Goal: Task Accomplishment & Management: Manage account settings

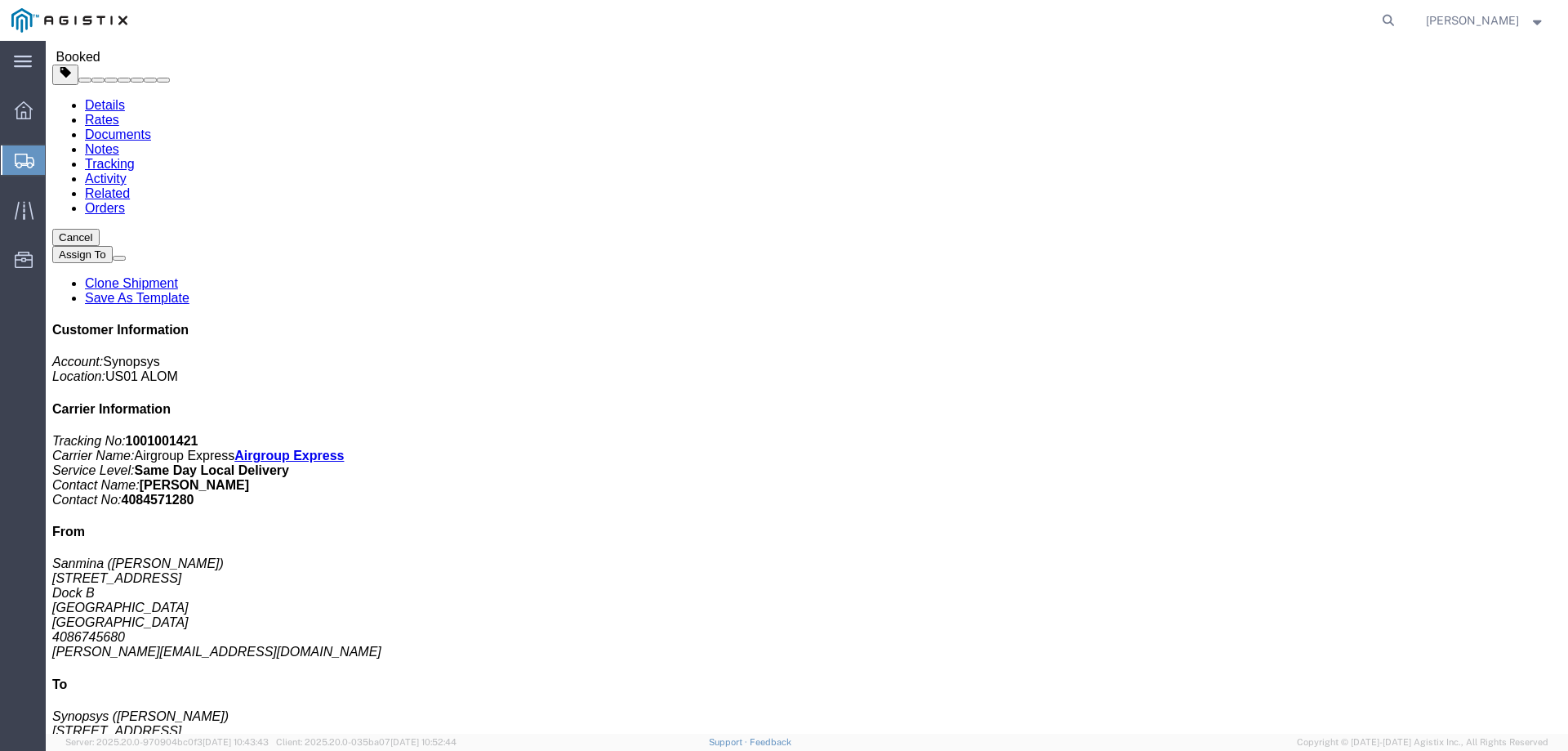
scroll to position [54, 0]
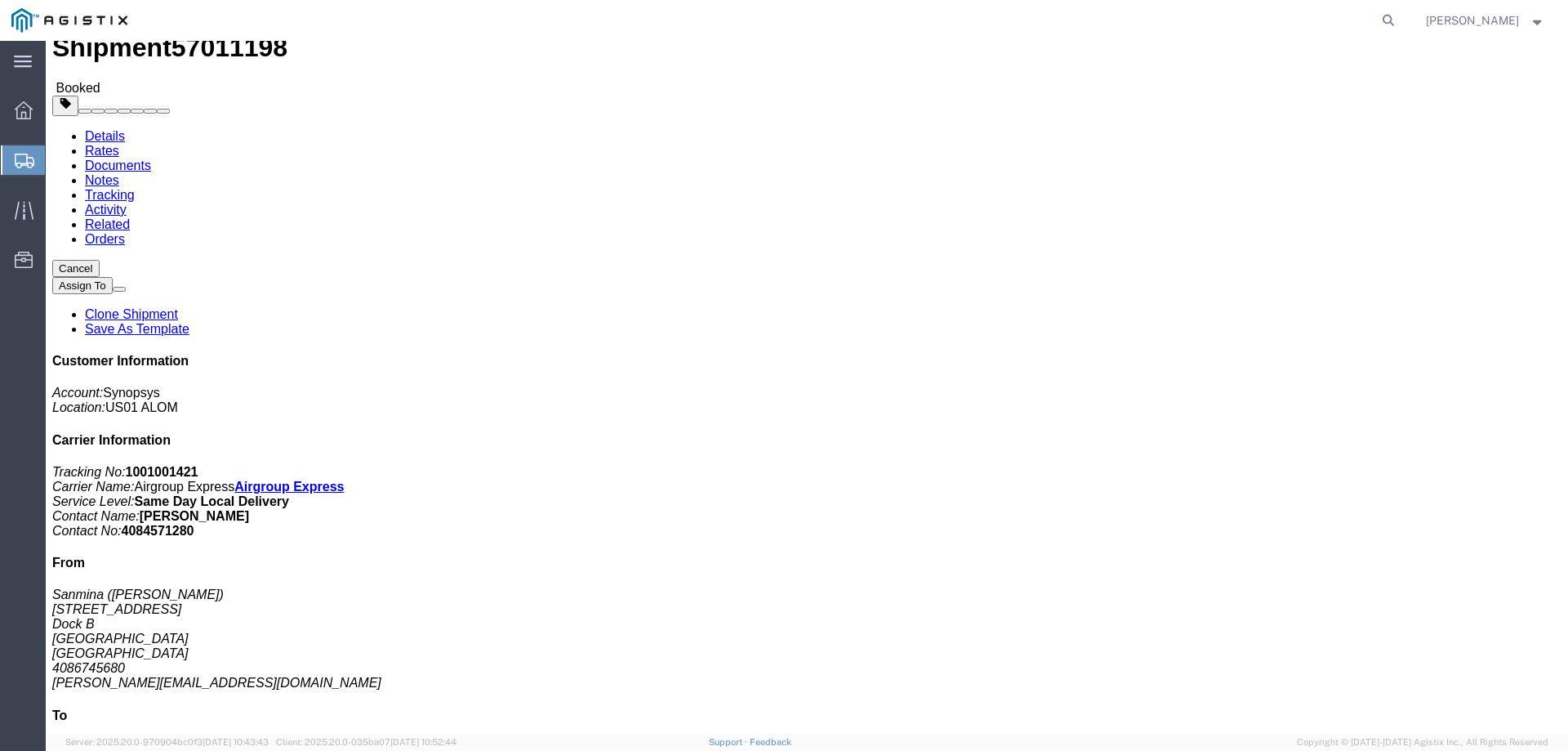
click at [0, 0] on span "Create from Template" at bounding box center [0, 0] width 0 height 0
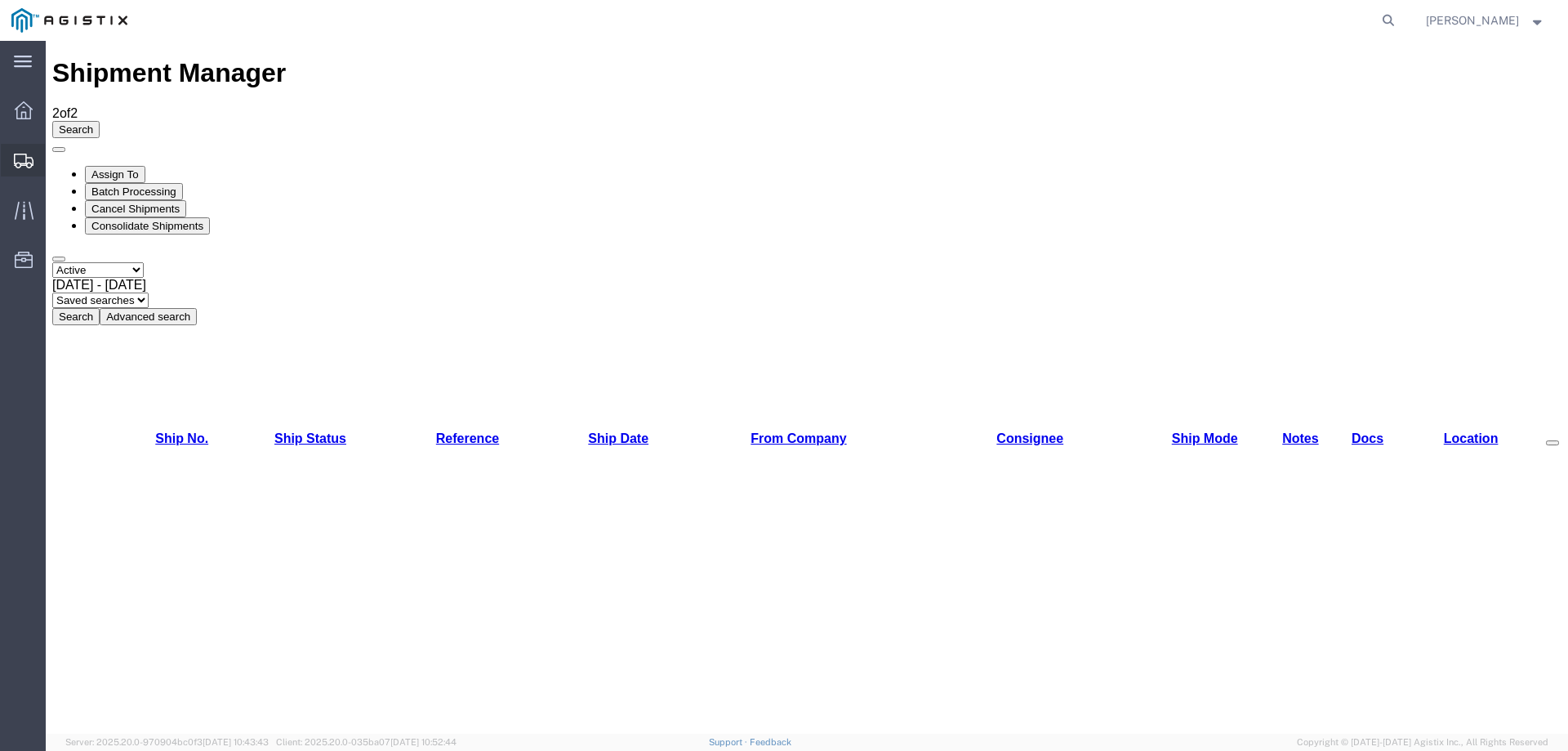
click at [0, 0] on span "Shipment Manager" at bounding box center [0, 0] width 0 height 0
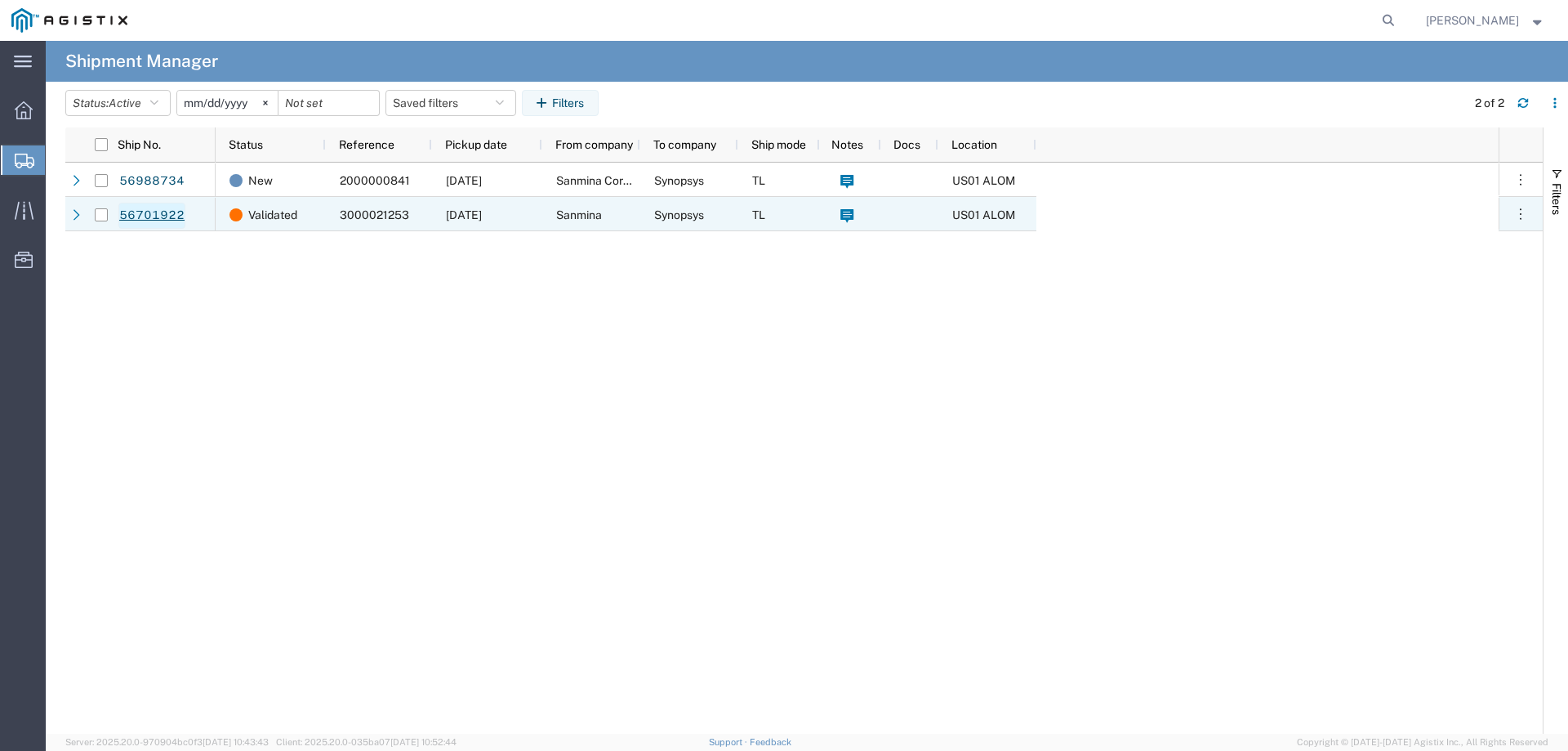
click at [164, 211] on link "56701922" at bounding box center [152, 215] width 67 height 26
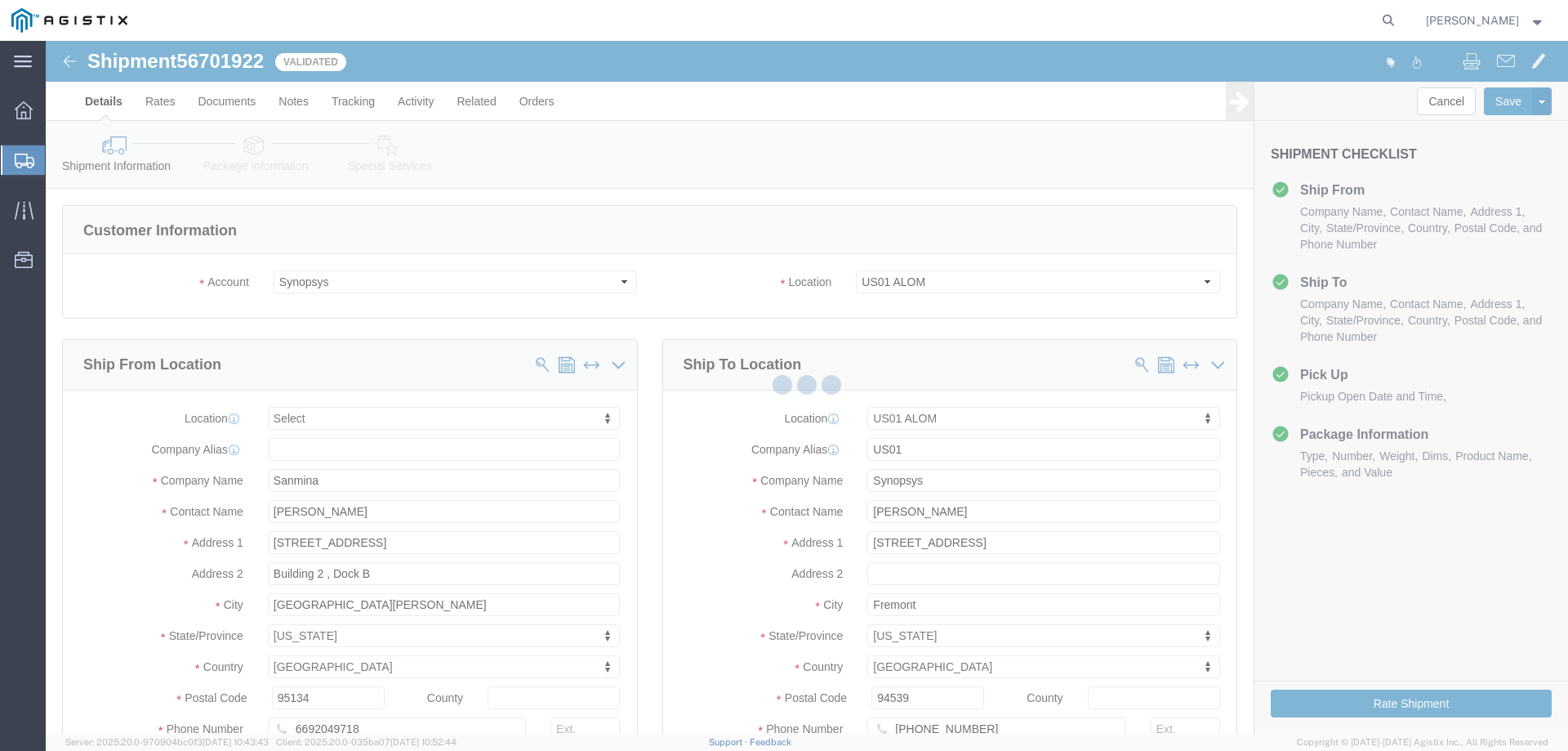
click at [35, 148] on div at bounding box center [23, 160] width 46 height 29
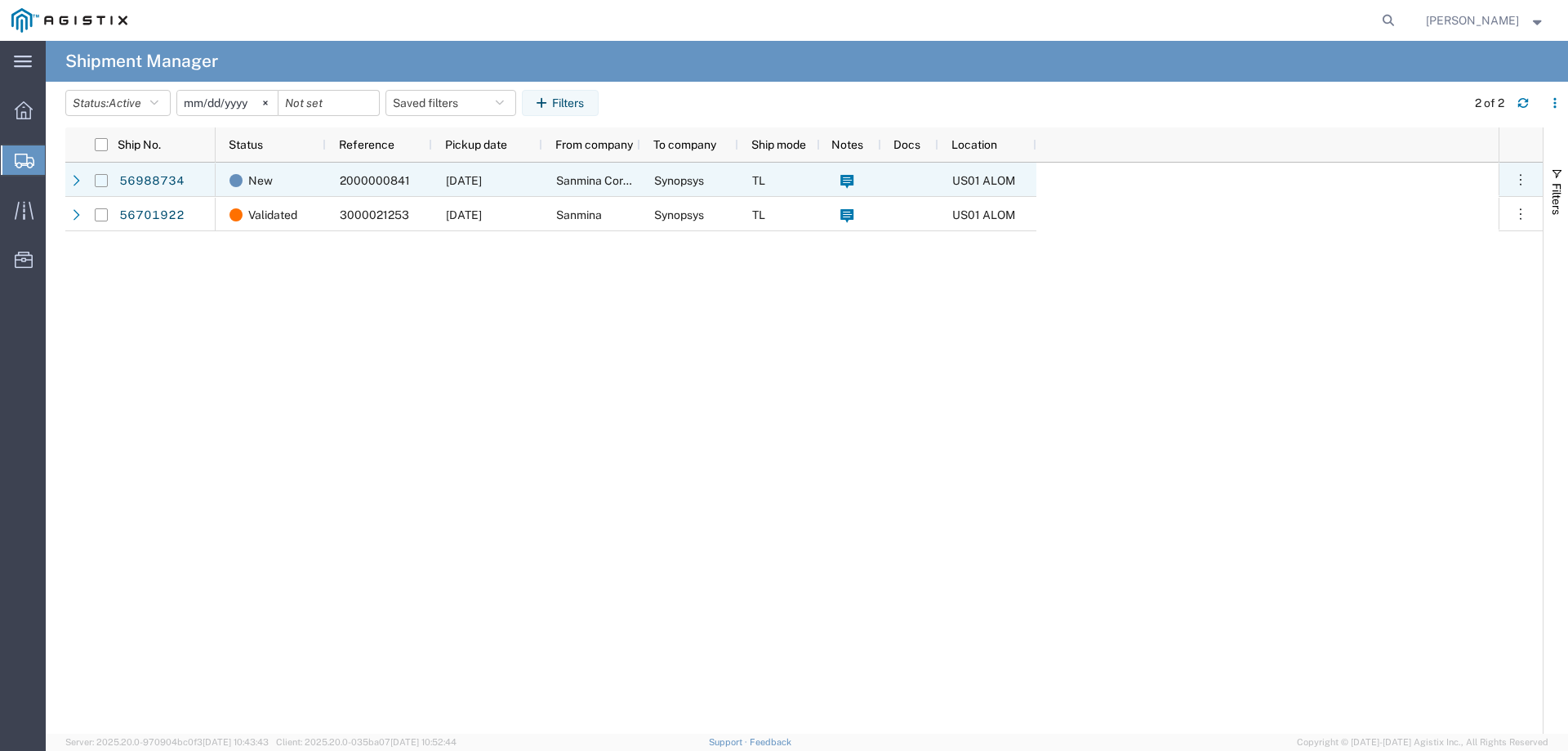
click at [96, 182] on input "Press Space to toggle row selection (unchecked)" at bounding box center [101, 180] width 13 height 13
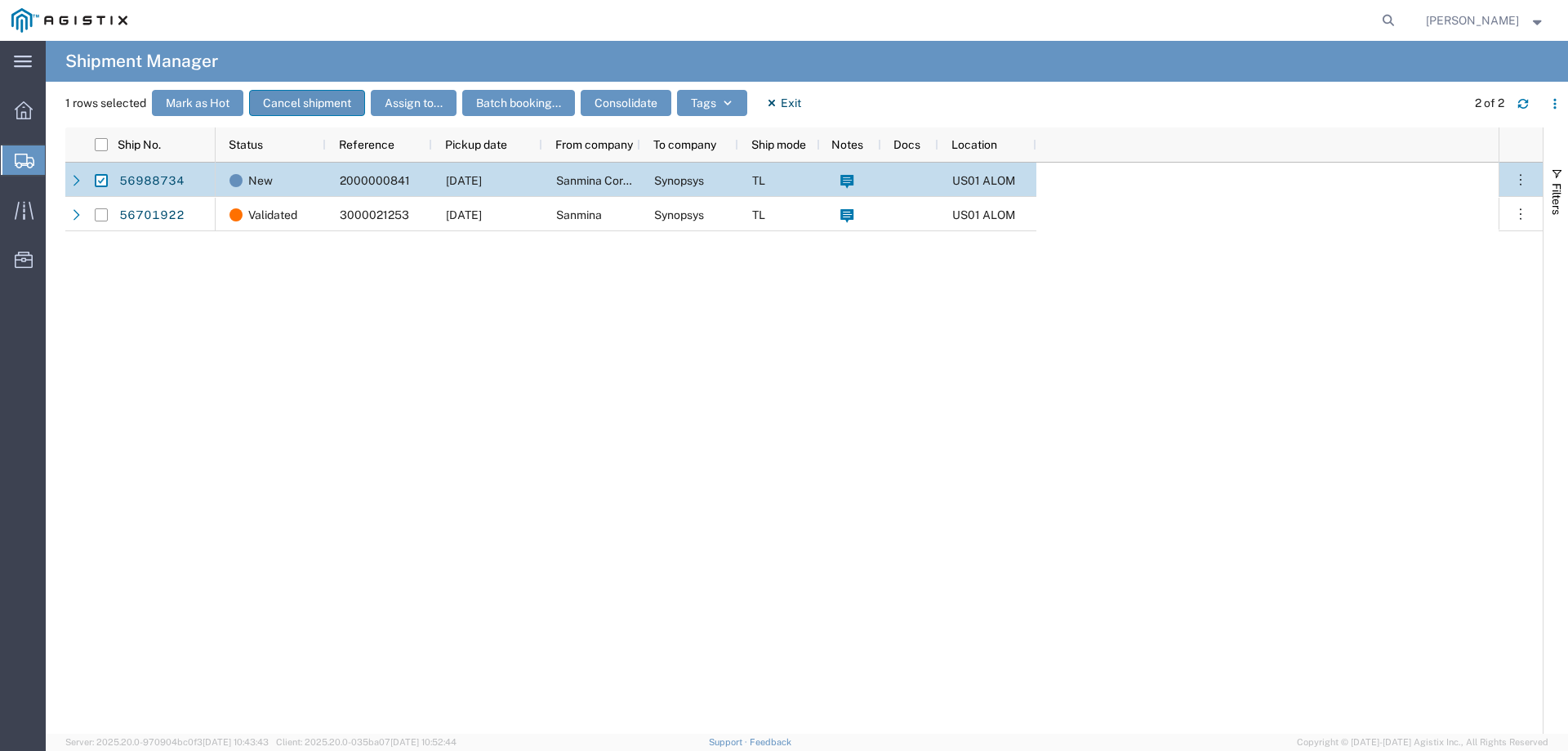
click at [284, 105] on button "Cancel shipment" at bounding box center [307, 103] width 116 height 26
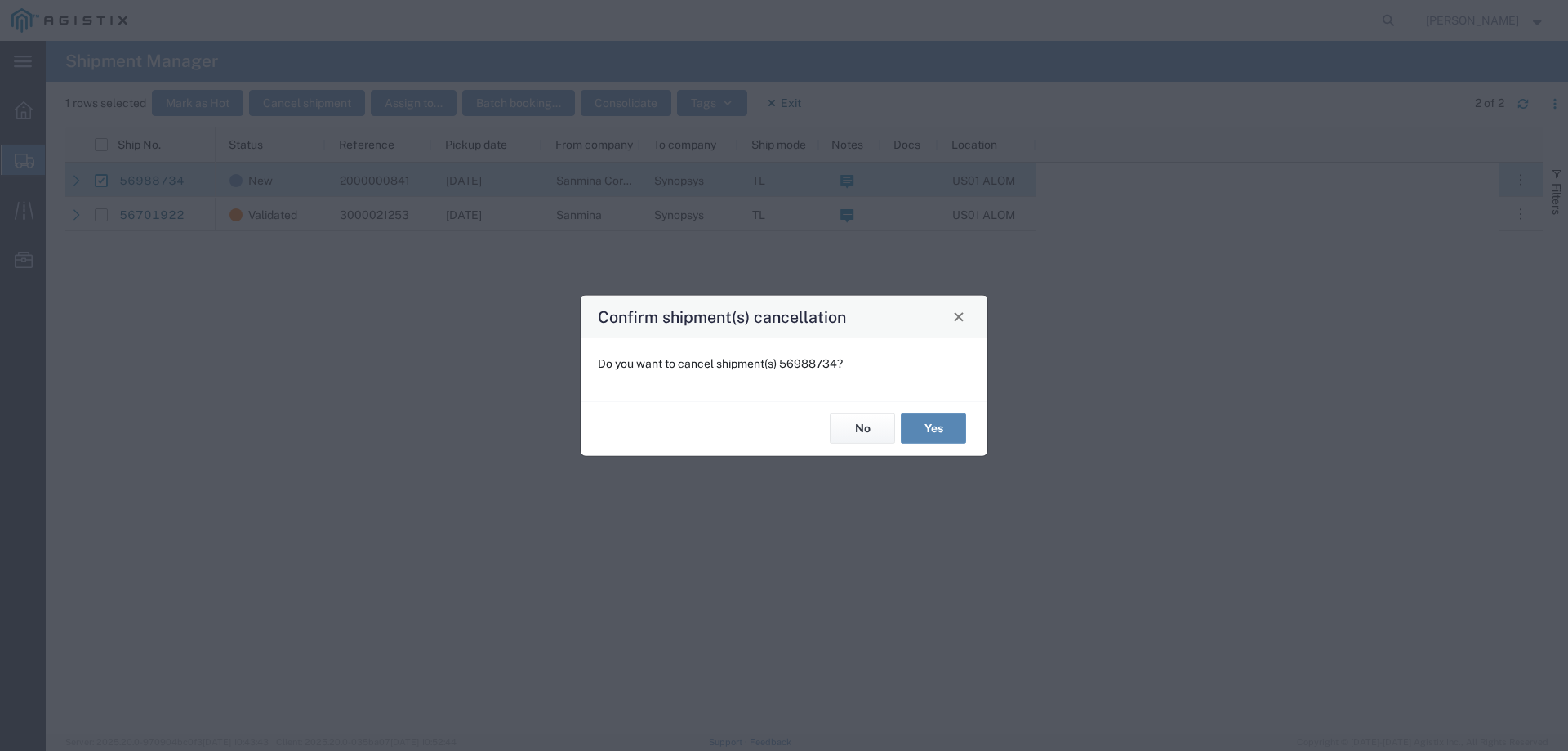
click at [943, 427] on button "Yes" at bounding box center [933, 429] width 65 height 30
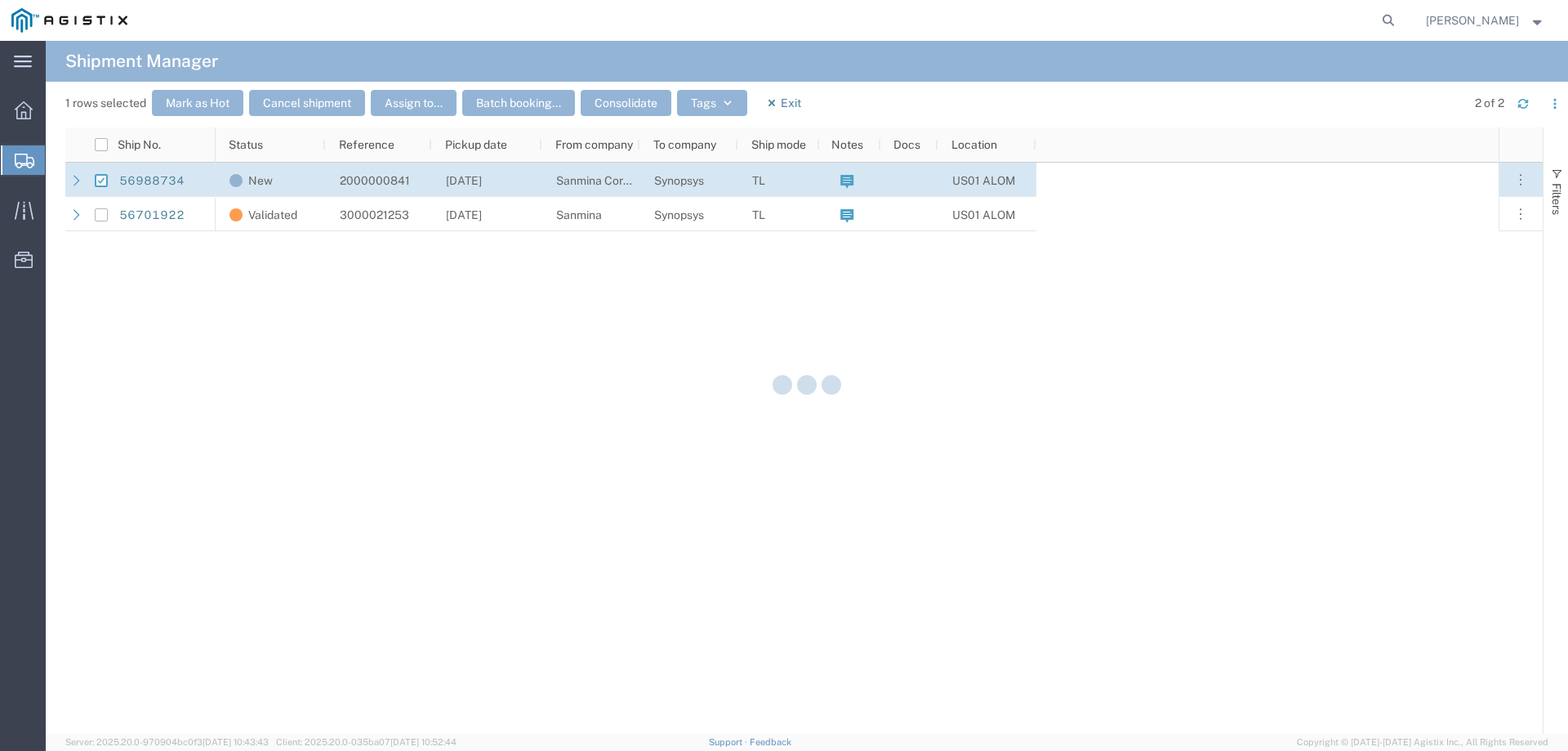
checkbox input "false"
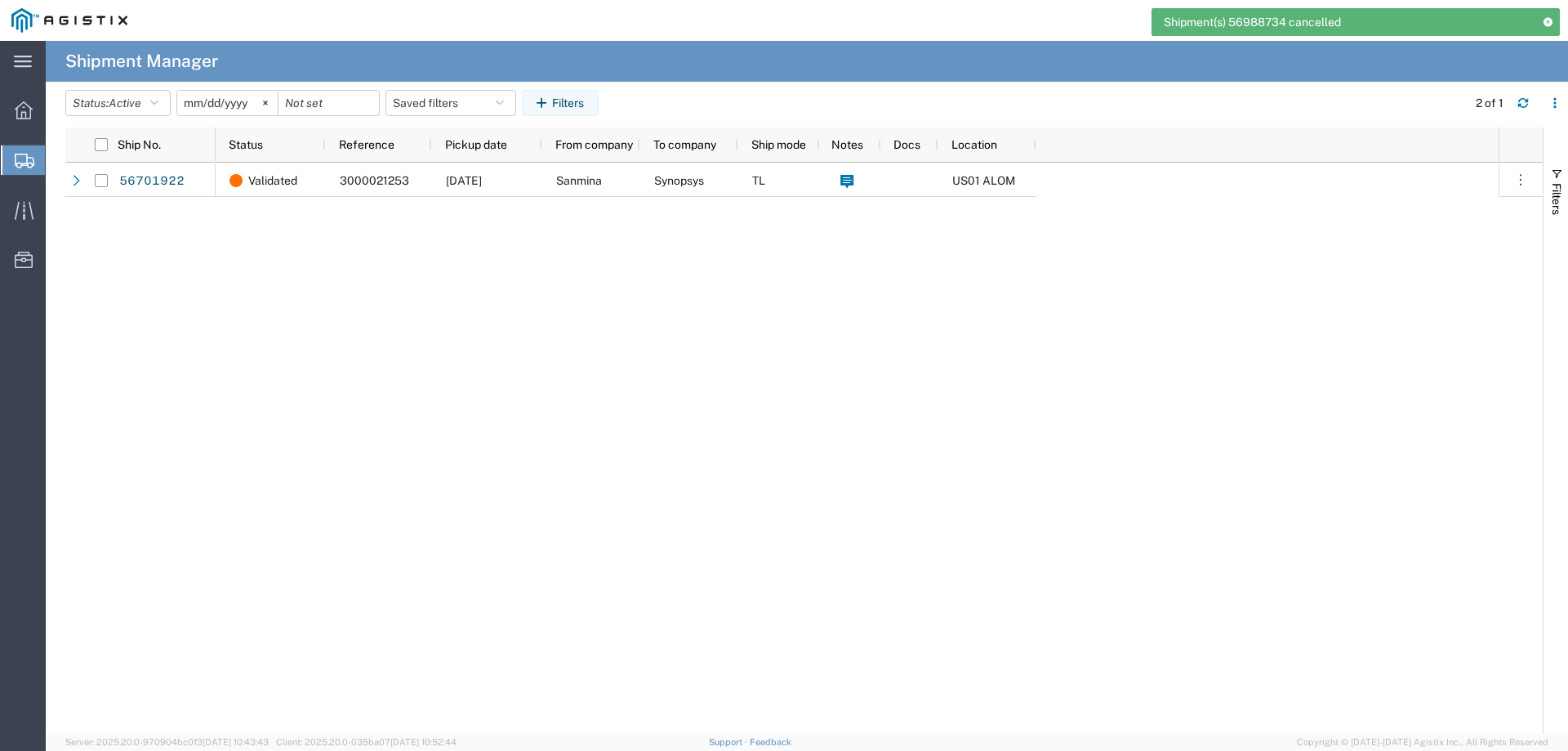
click at [0, 0] on span "Create from Template" at bounding box center [0, 0] width 0 height 0
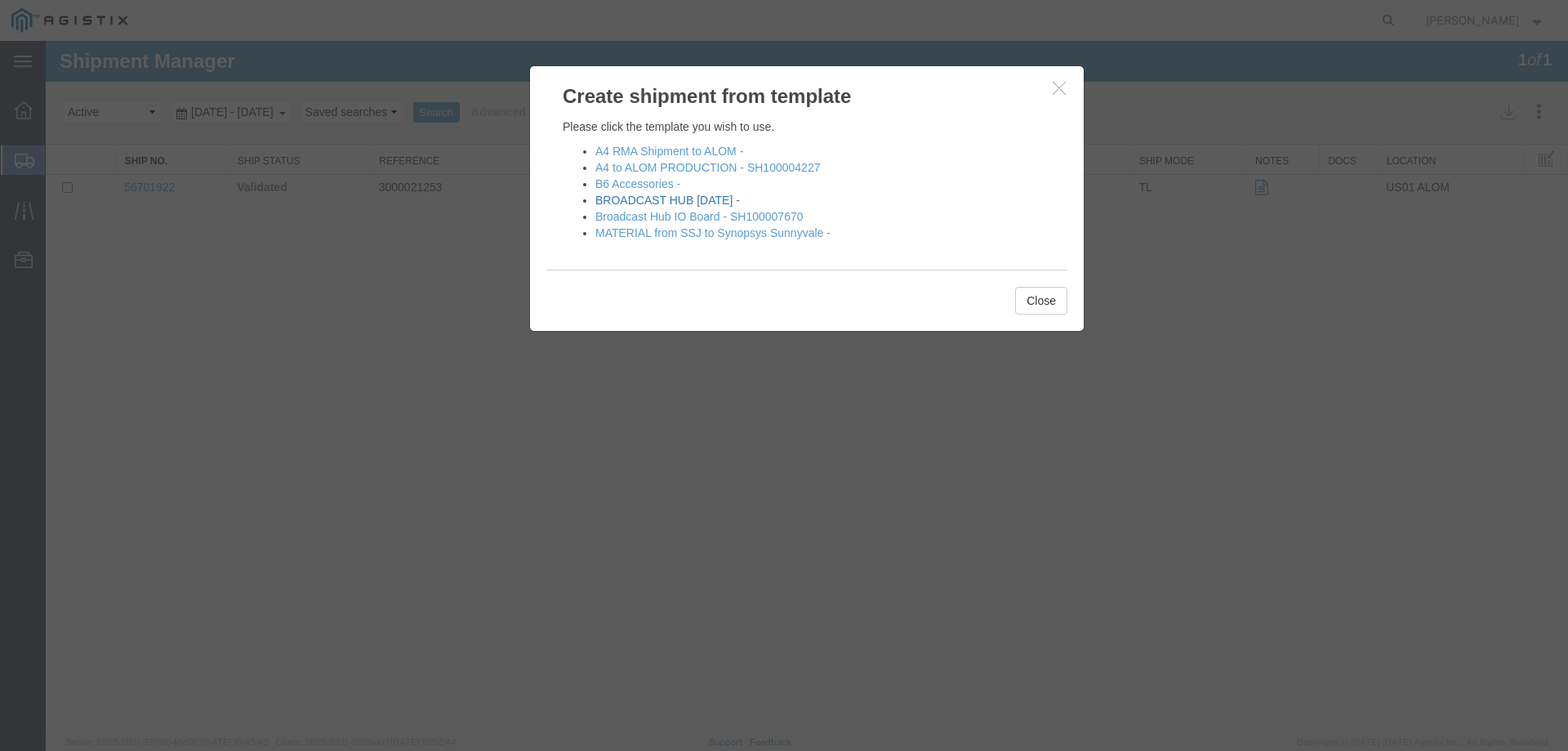
click at [740, 200] on link "BROADCAST HUB [DATE] -" at bounding box center [668, 200] width 145 height 13
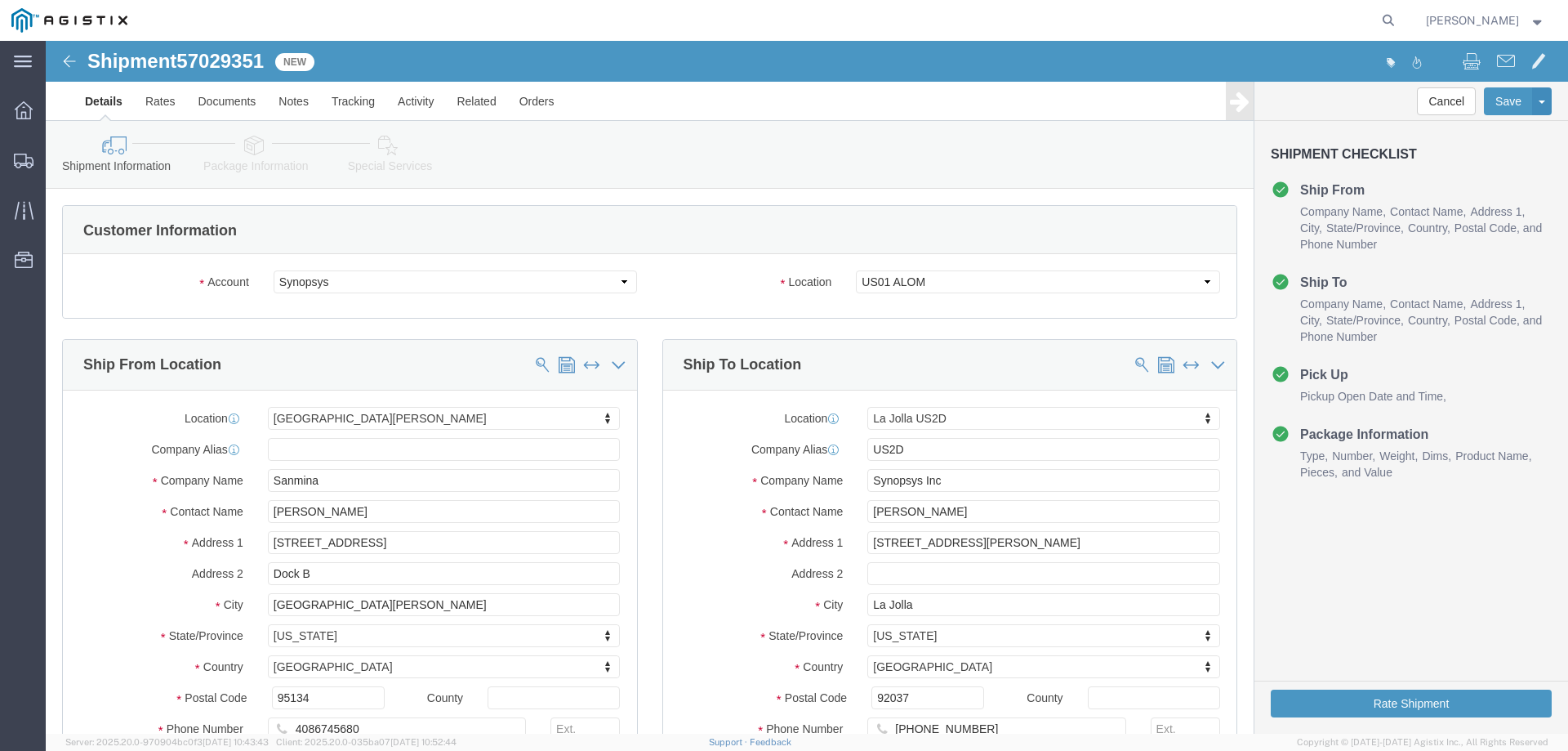
select select "63192"
click input "[PERSON_NAME]"
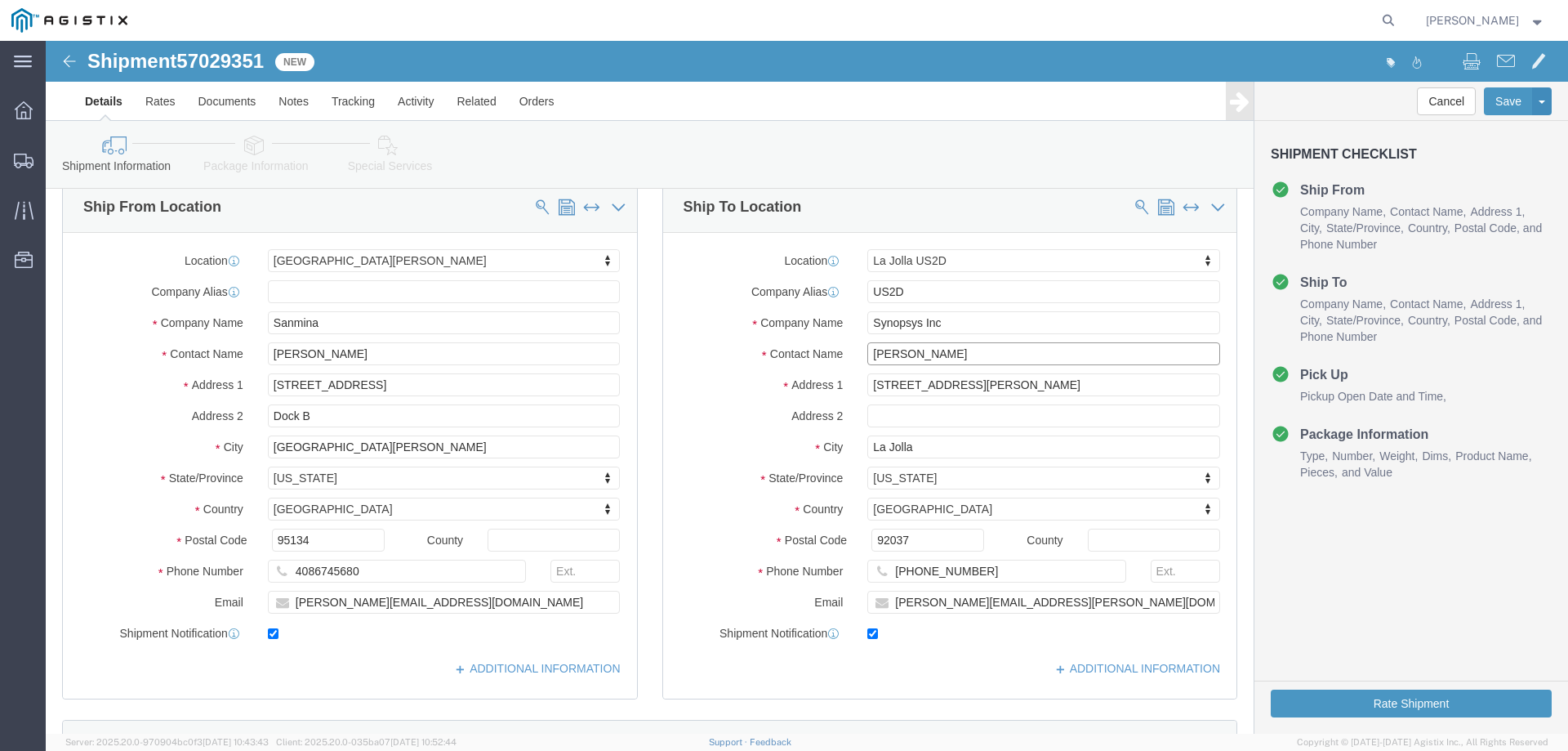
scroll to position [163, 0]
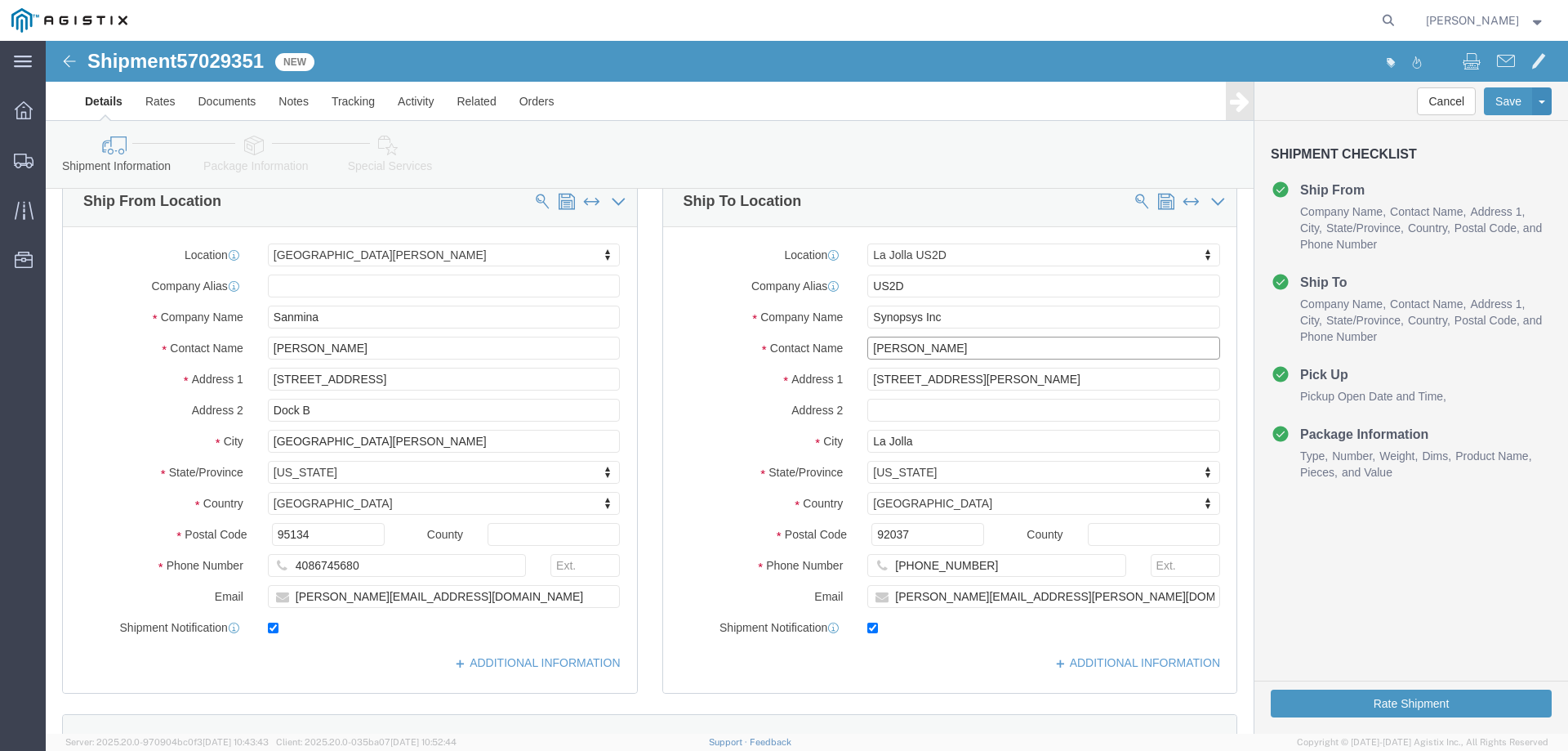
type input "[PERSON_NAME]"
click input "[PHONE_NUMBER]"
paste input "650) 584-5000"
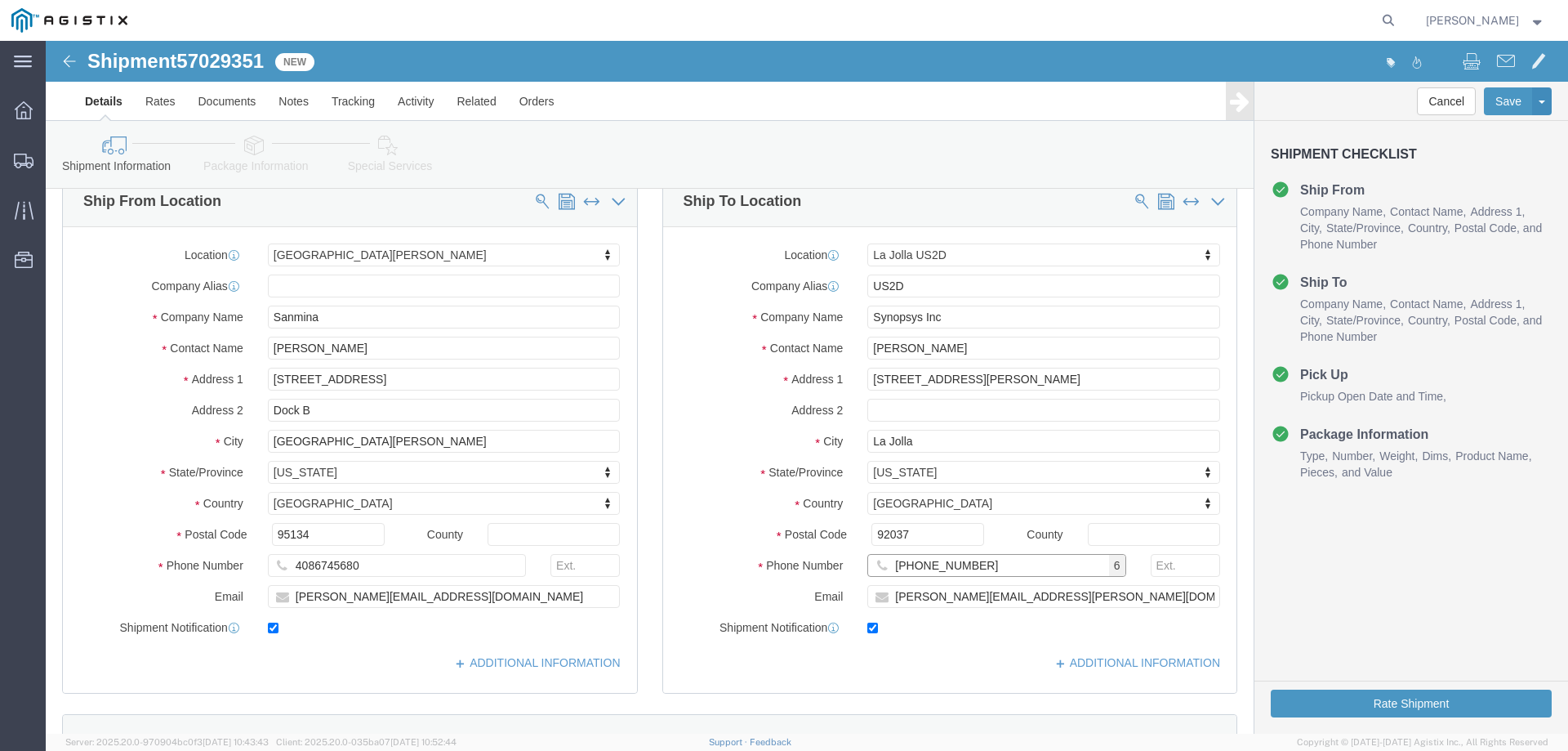
type input "[PHONE_NUMBER]"
click input "text"
type input "23670"
click input "[PERSON_NAME][EMAIL_ADDRESS][PERSON_NAME][DOMAIN_NAME]"
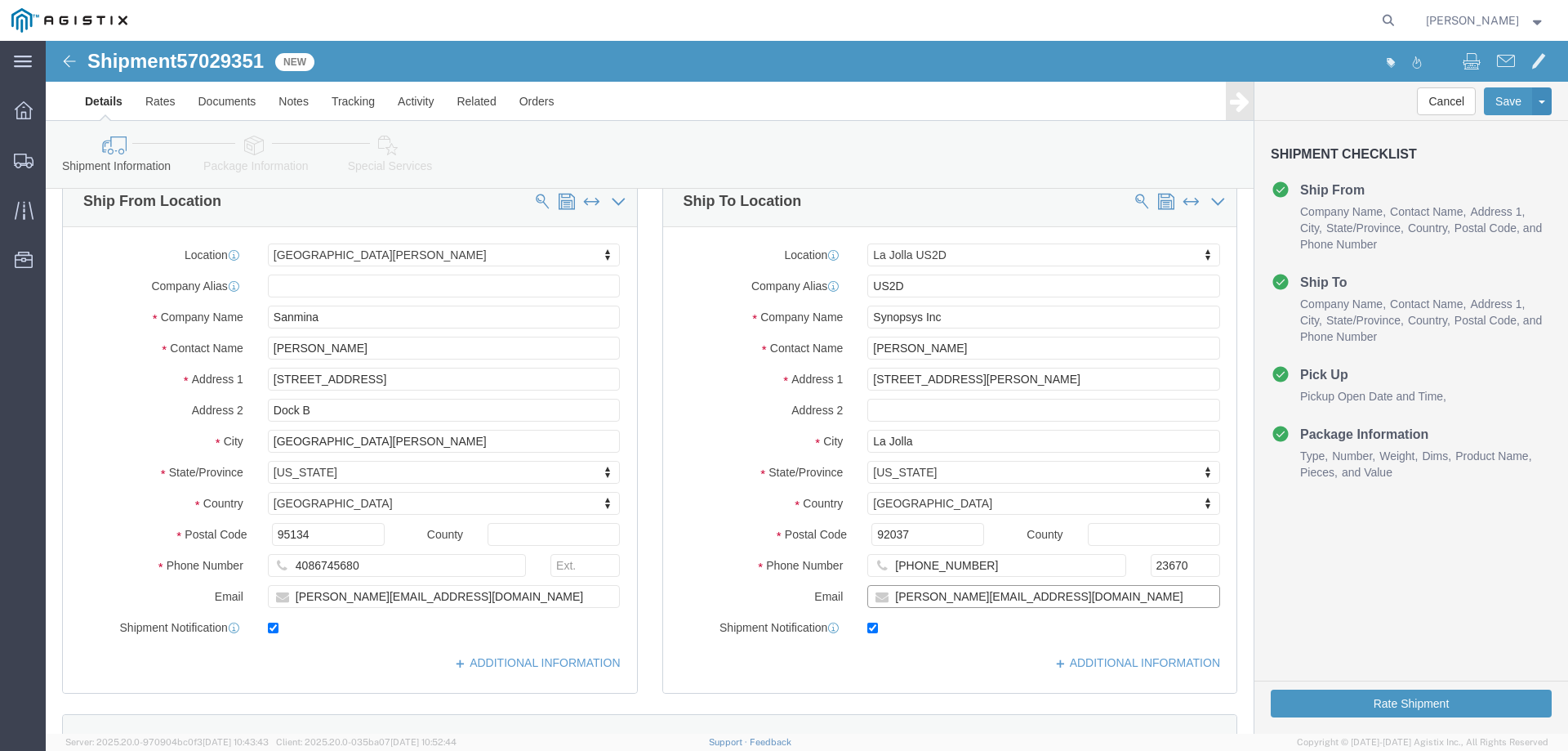
click input "[PERSON_NAME][EMAIL_ADDRESS][DOMAIN_NAME]"
drag, startPoint x: 867, startPoint y: 562, endPoint x: 833, endPoint y: 563, distance: 34.0
click input "[PERSON_NAME][EMAIL_ADDRESS][DOMAIN_NAME]"
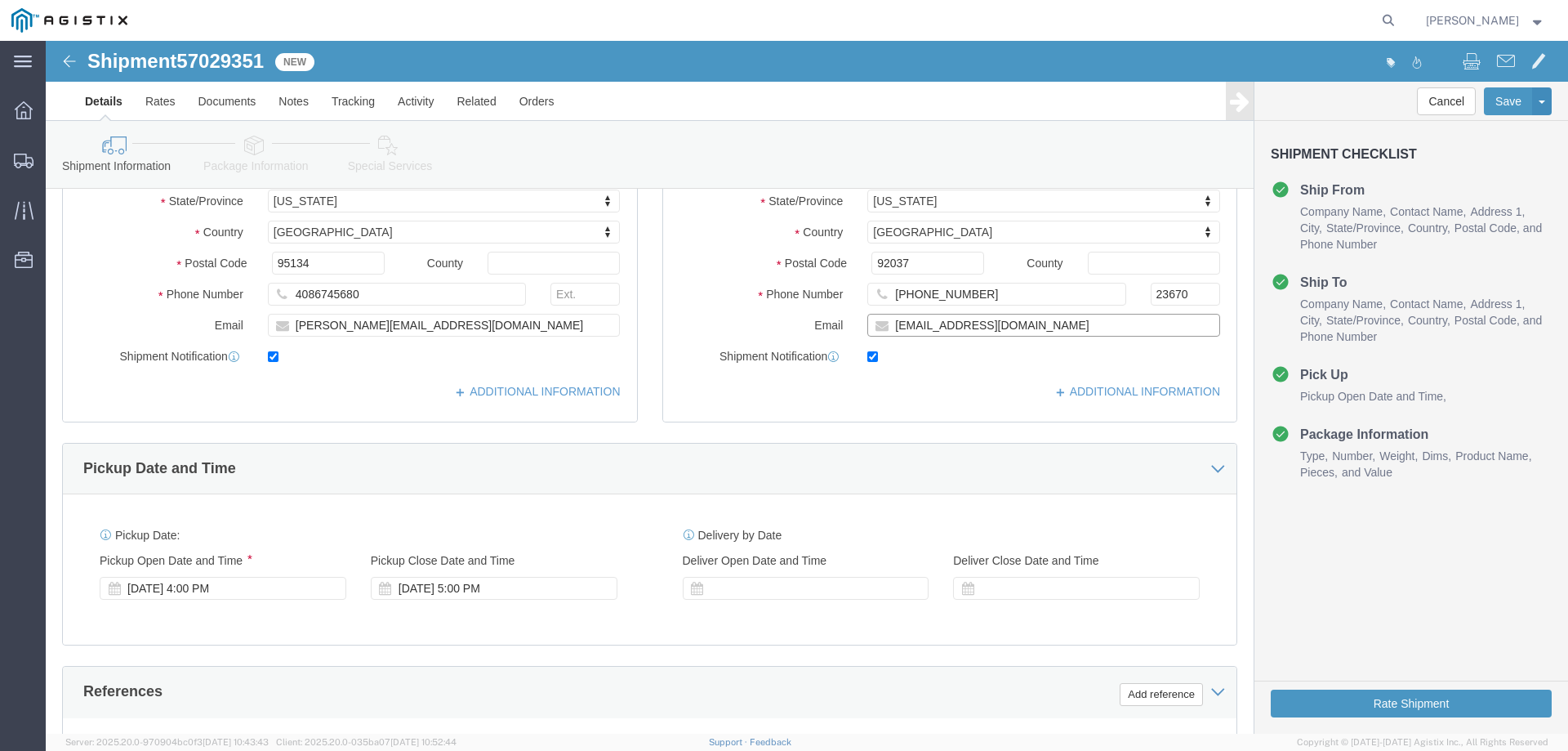
scroll to position [436, 0]
type input "[EMAIL_ADDRESS][DOMAIN_NAME]"
click div "[DATE] 4:00 PM"
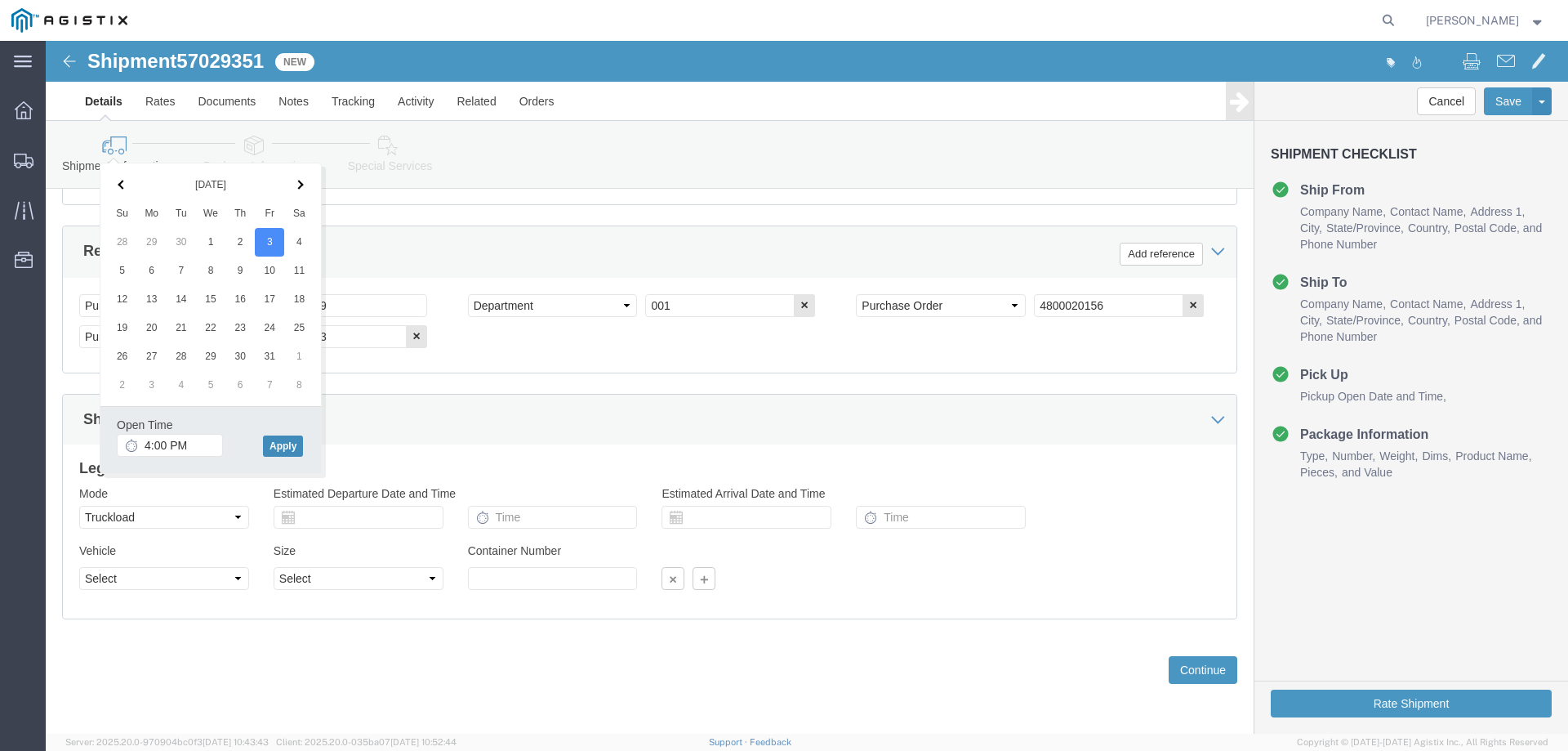
click button "Apply"
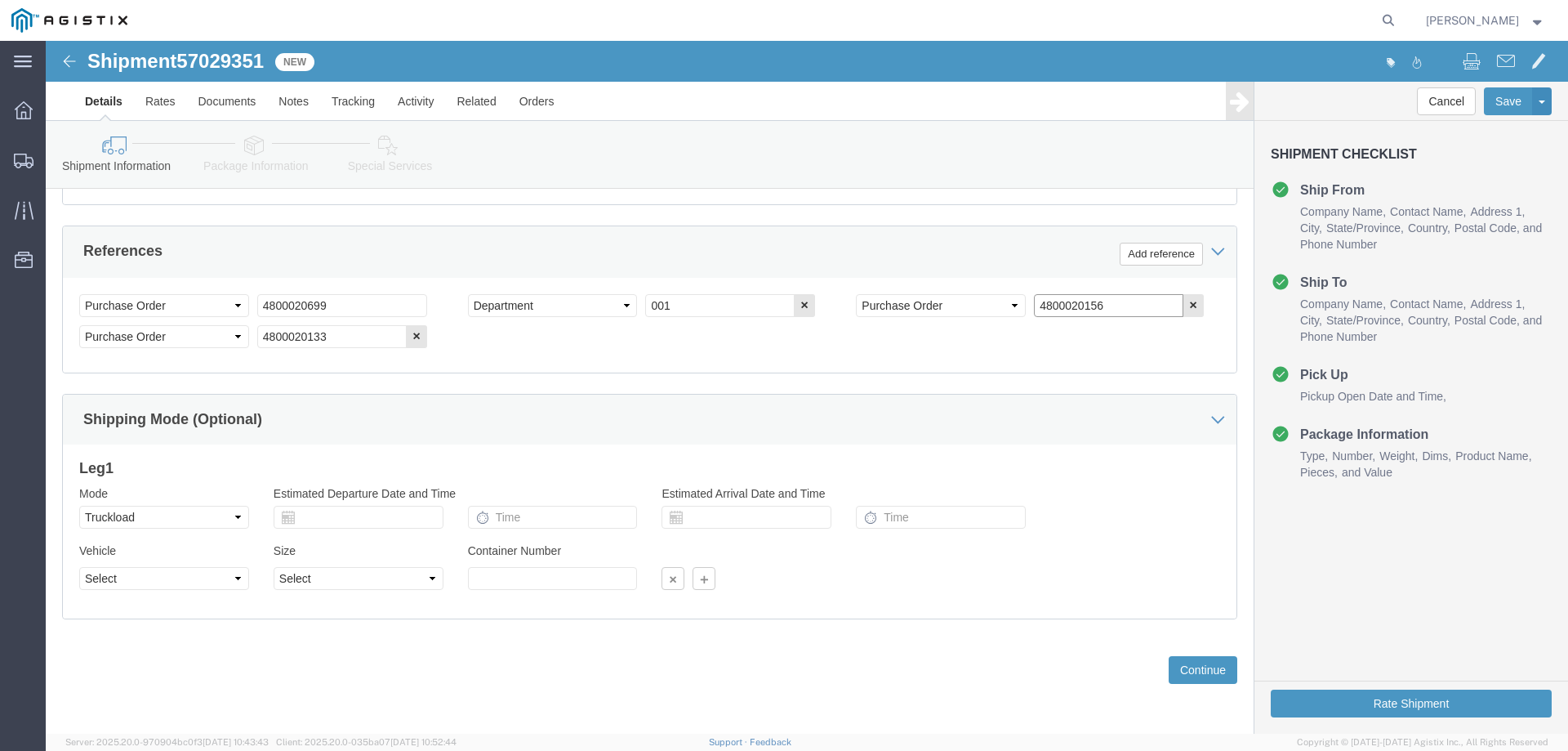
click input "4800020156"
click button "button"
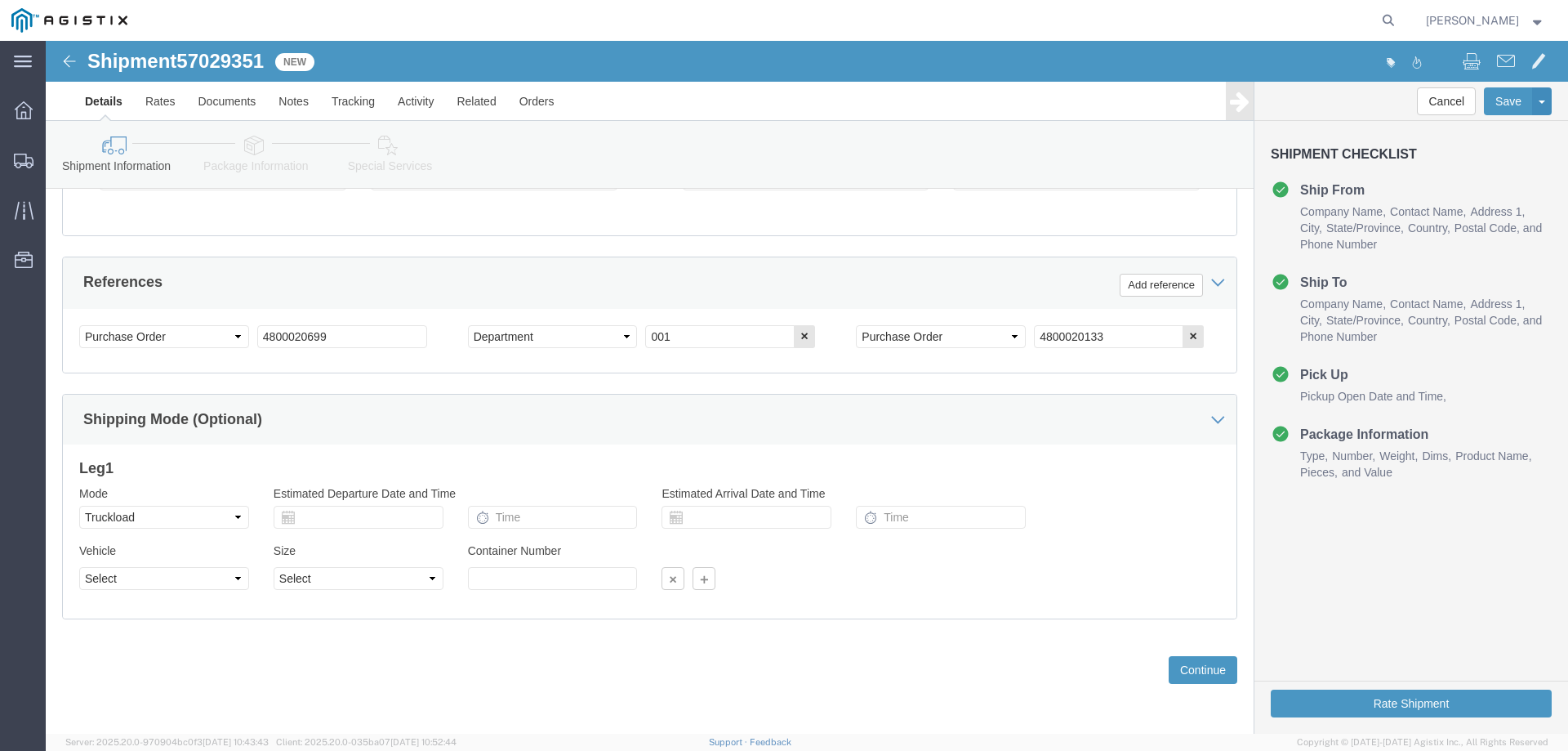
scroll to position [844, 0]
click button "button"
click input "4800020699"
paste input "4560"
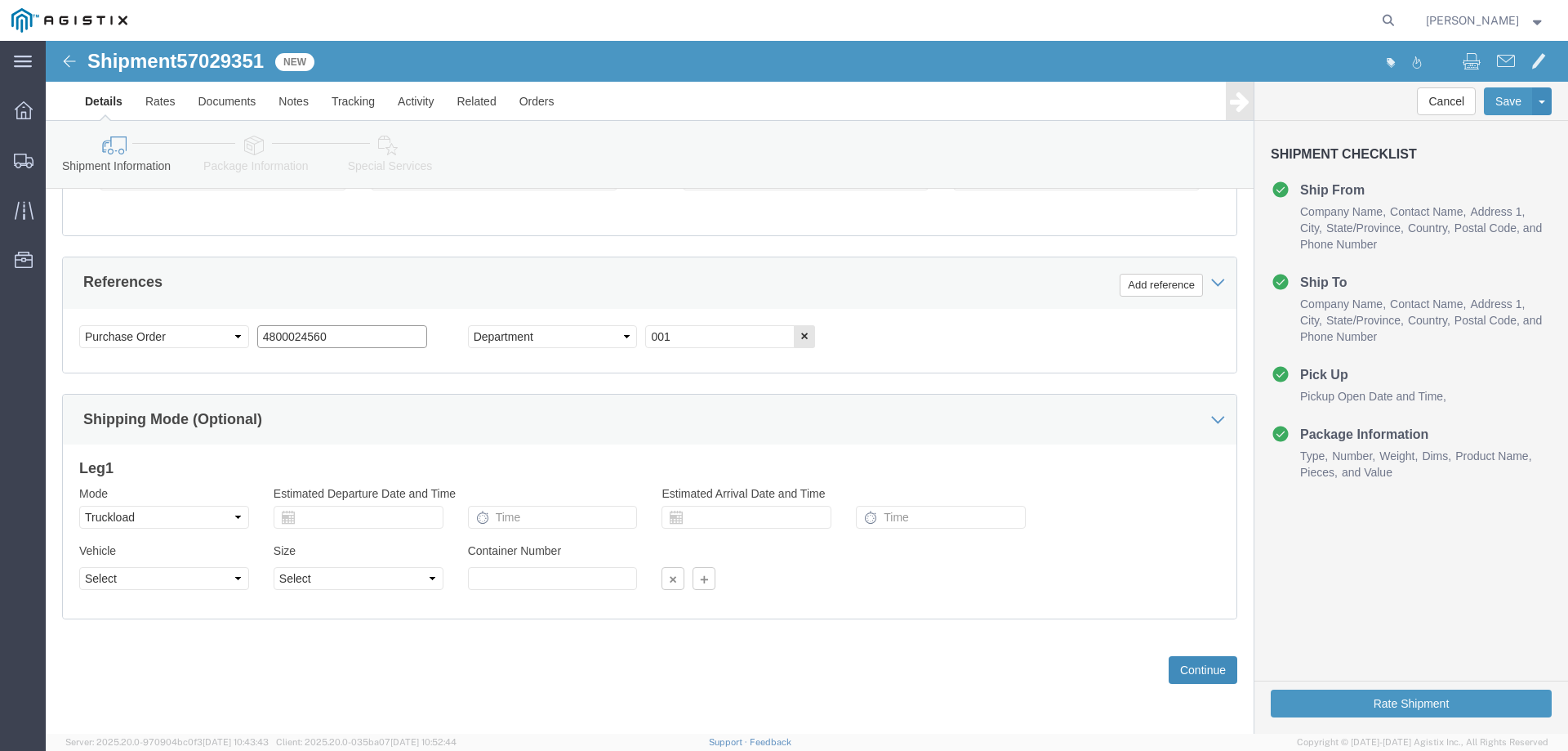
type input "4800024560"
click button "Continue"
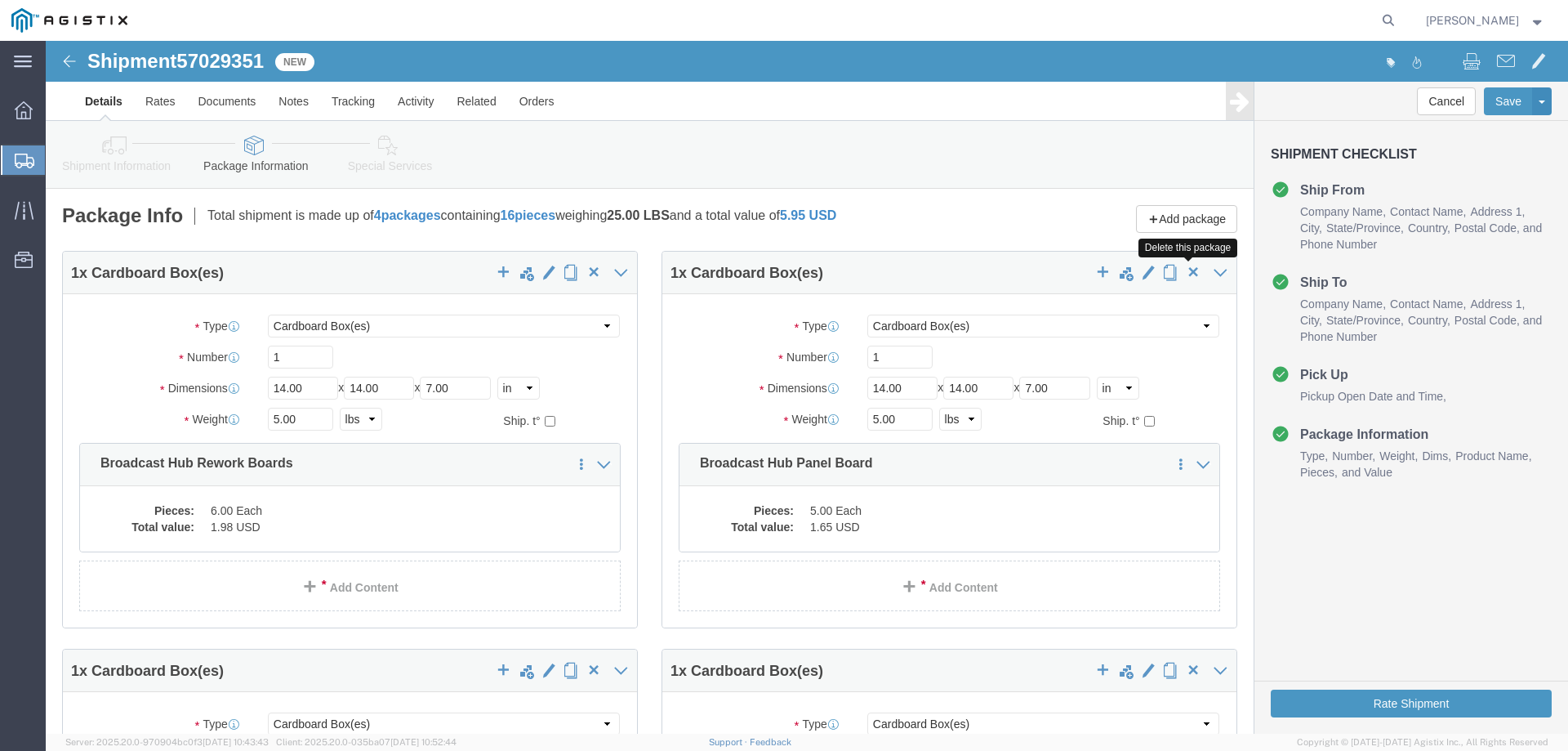
click span "button"
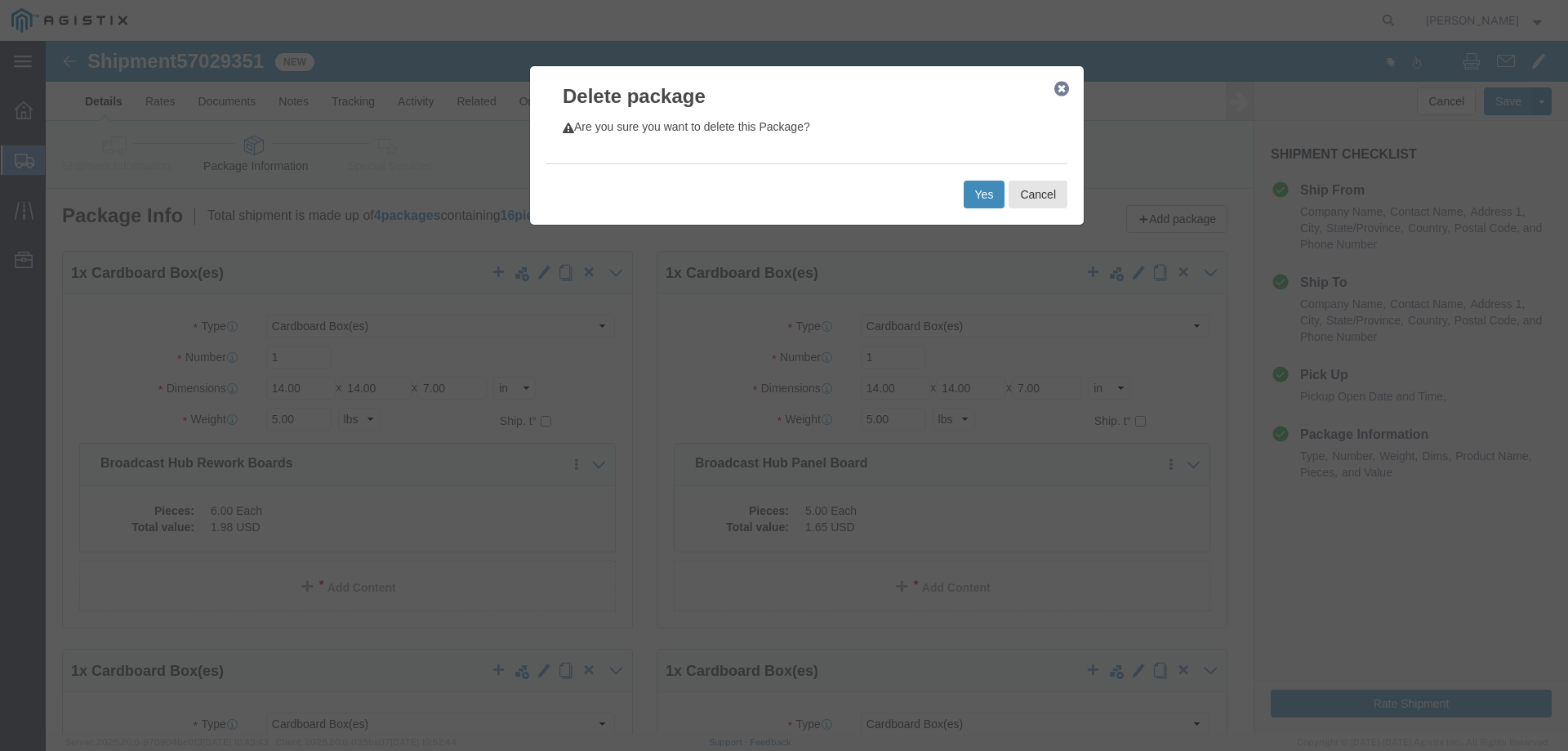
click button "Yes"
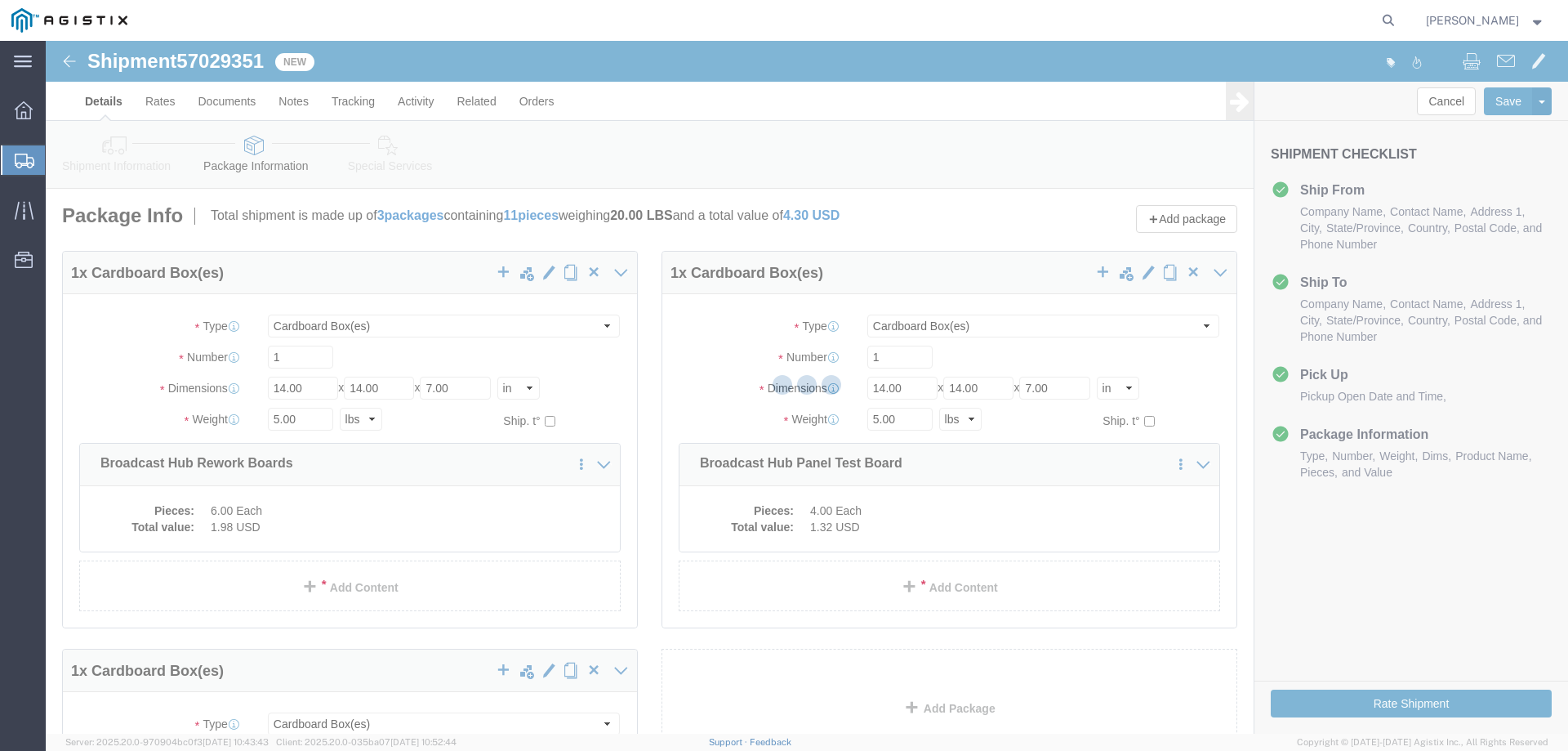
click at [1188, 274] on div at bounding box center [807, 388] width 1522 height 693
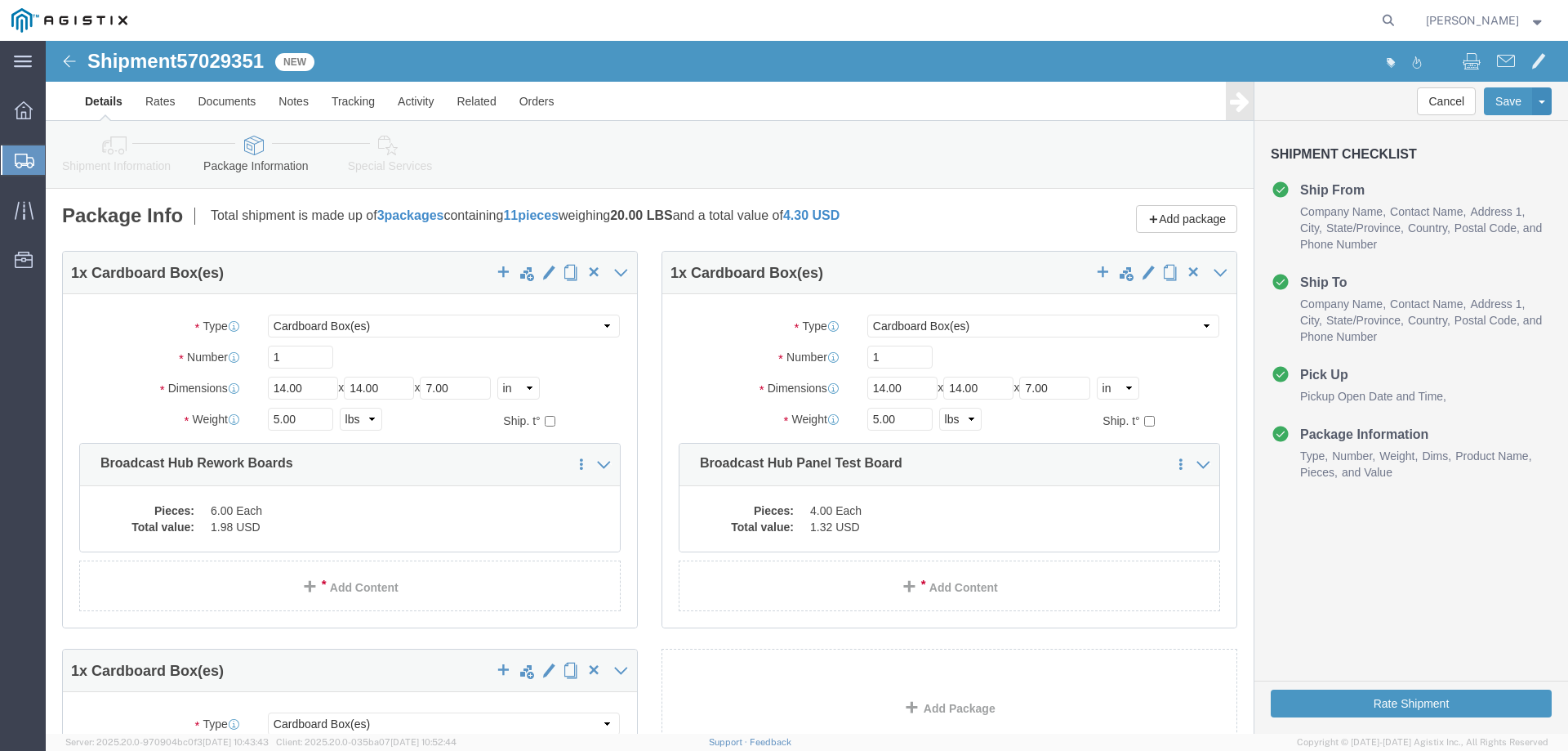
select select "CBOX"
click span "button"
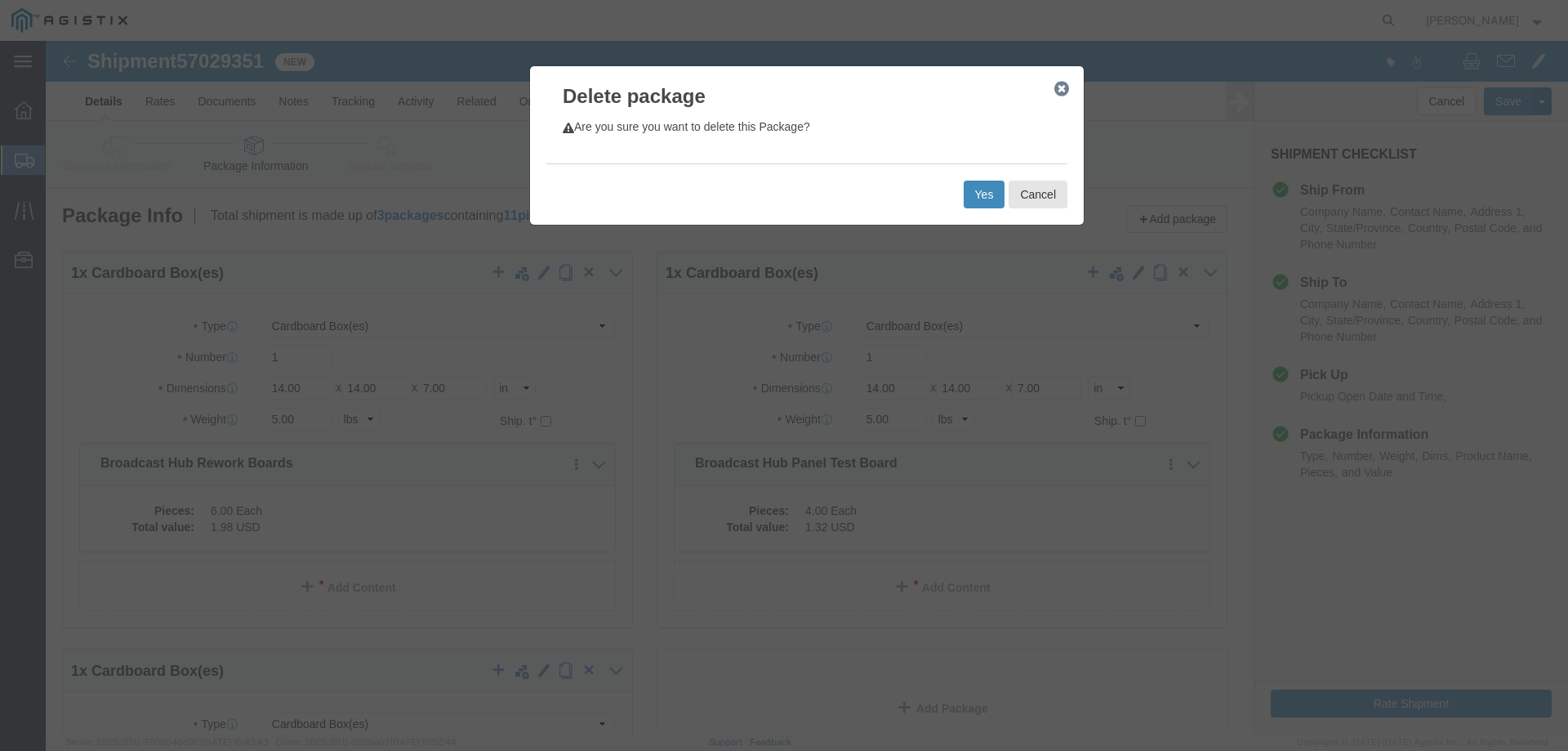
click button "Yes"
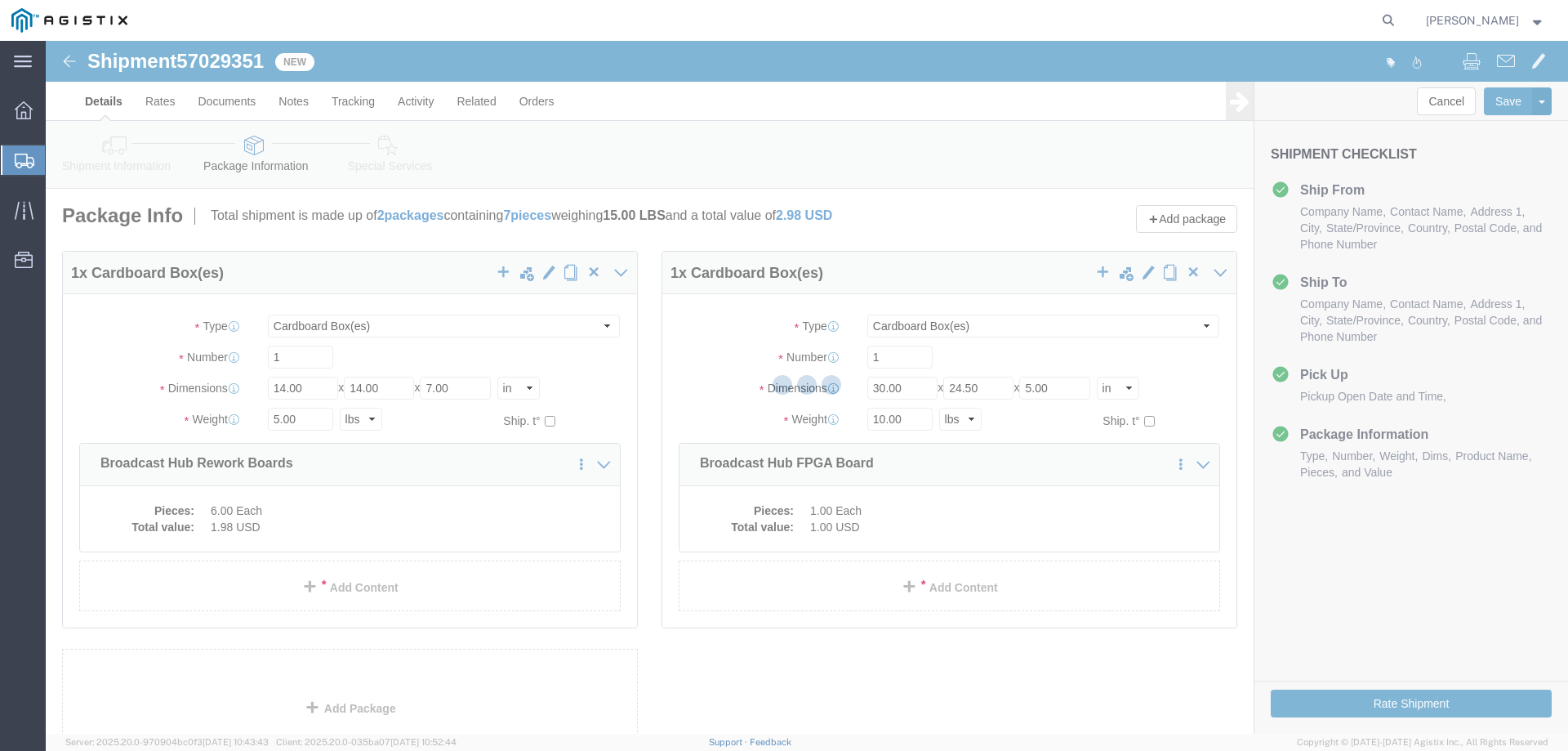
select select "CBOX"
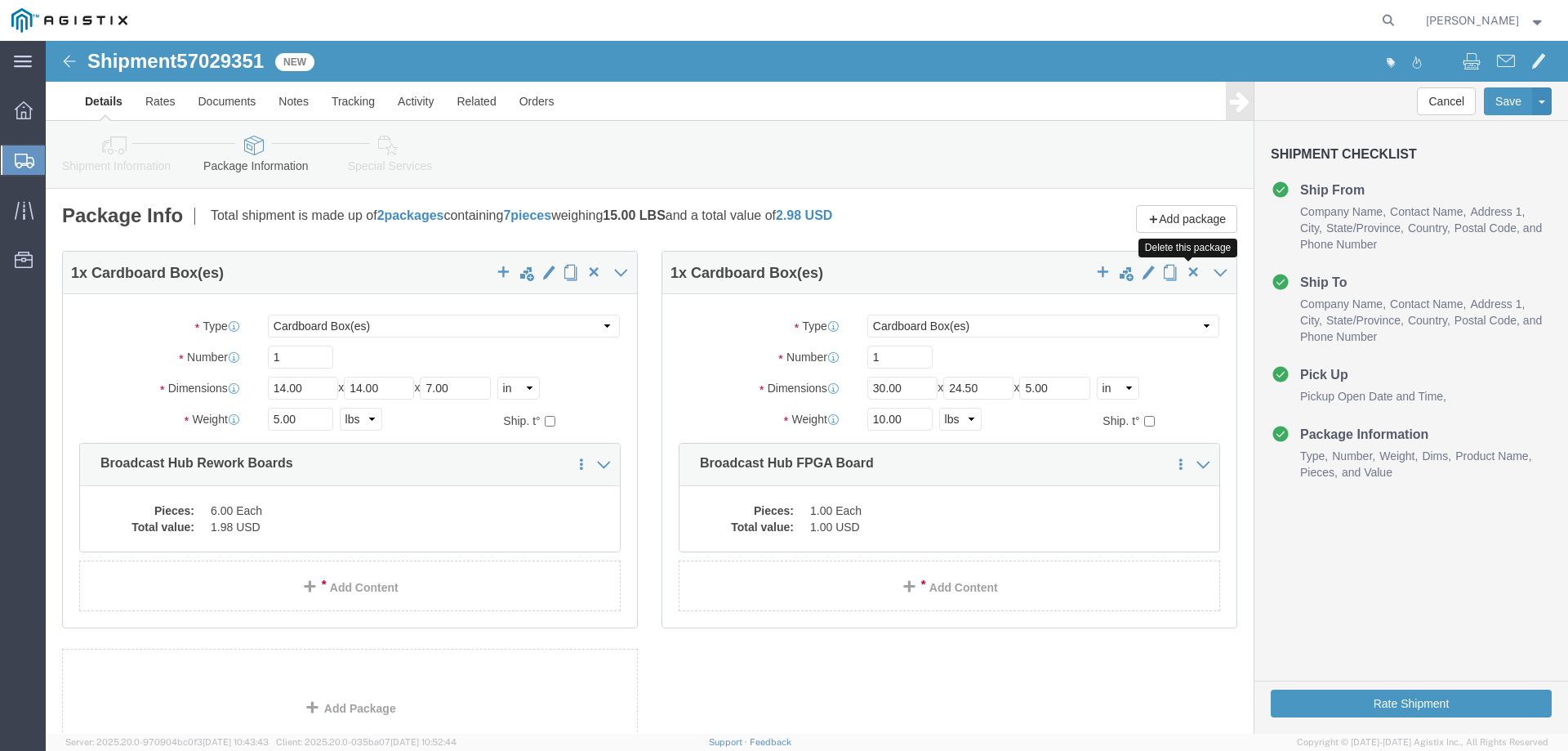
click span "button"
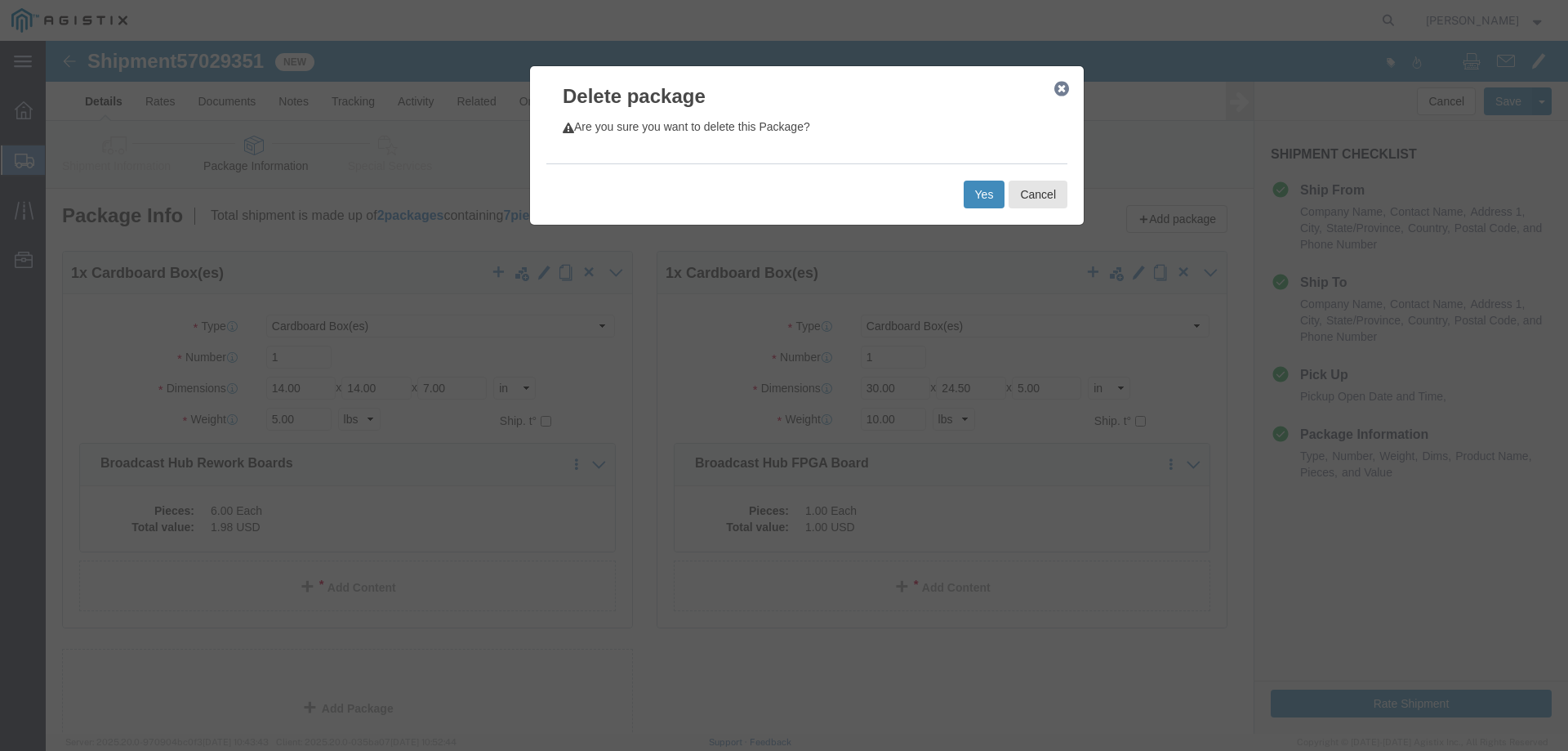
click button "Yes"
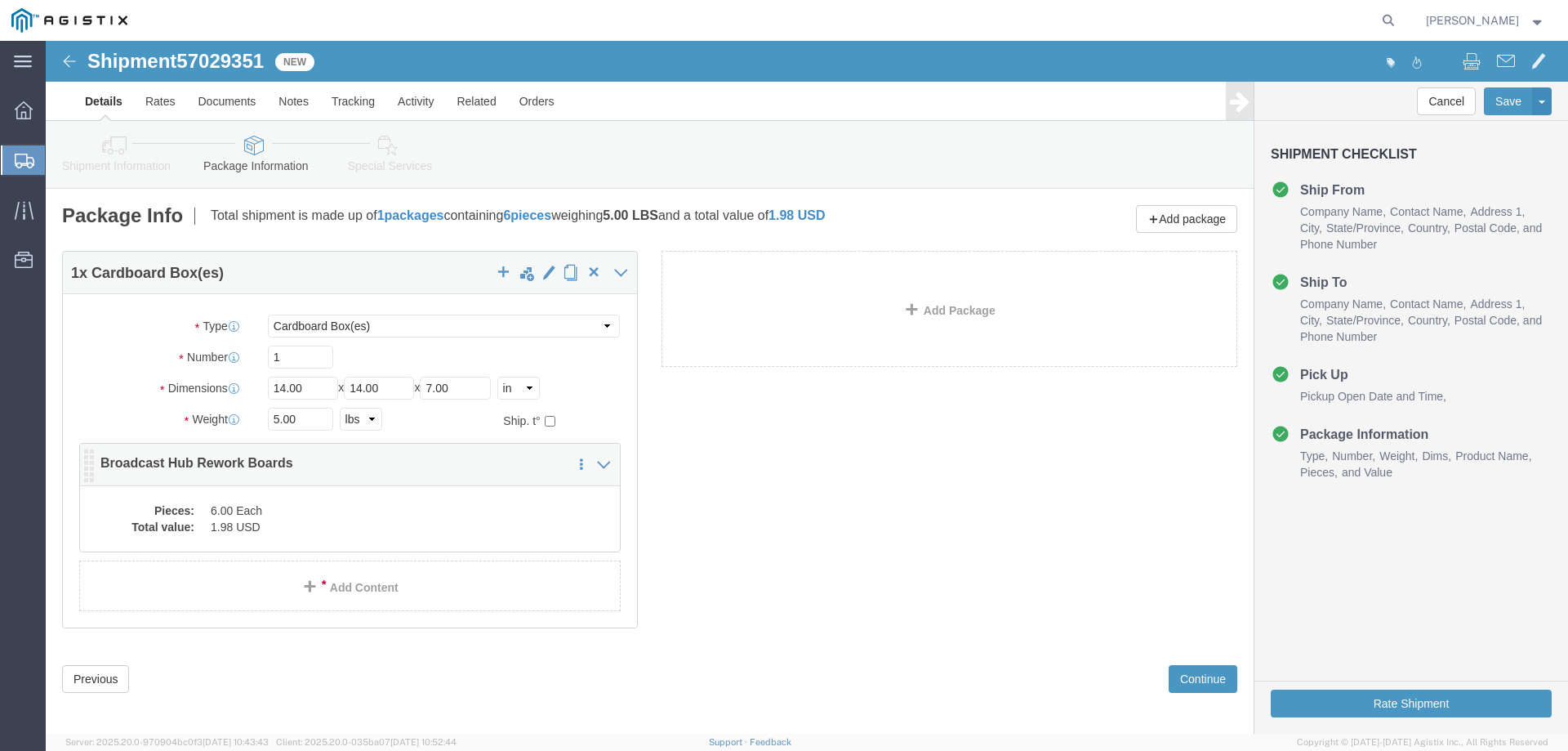
select select "CBOX"
click dd "6.00 Each"
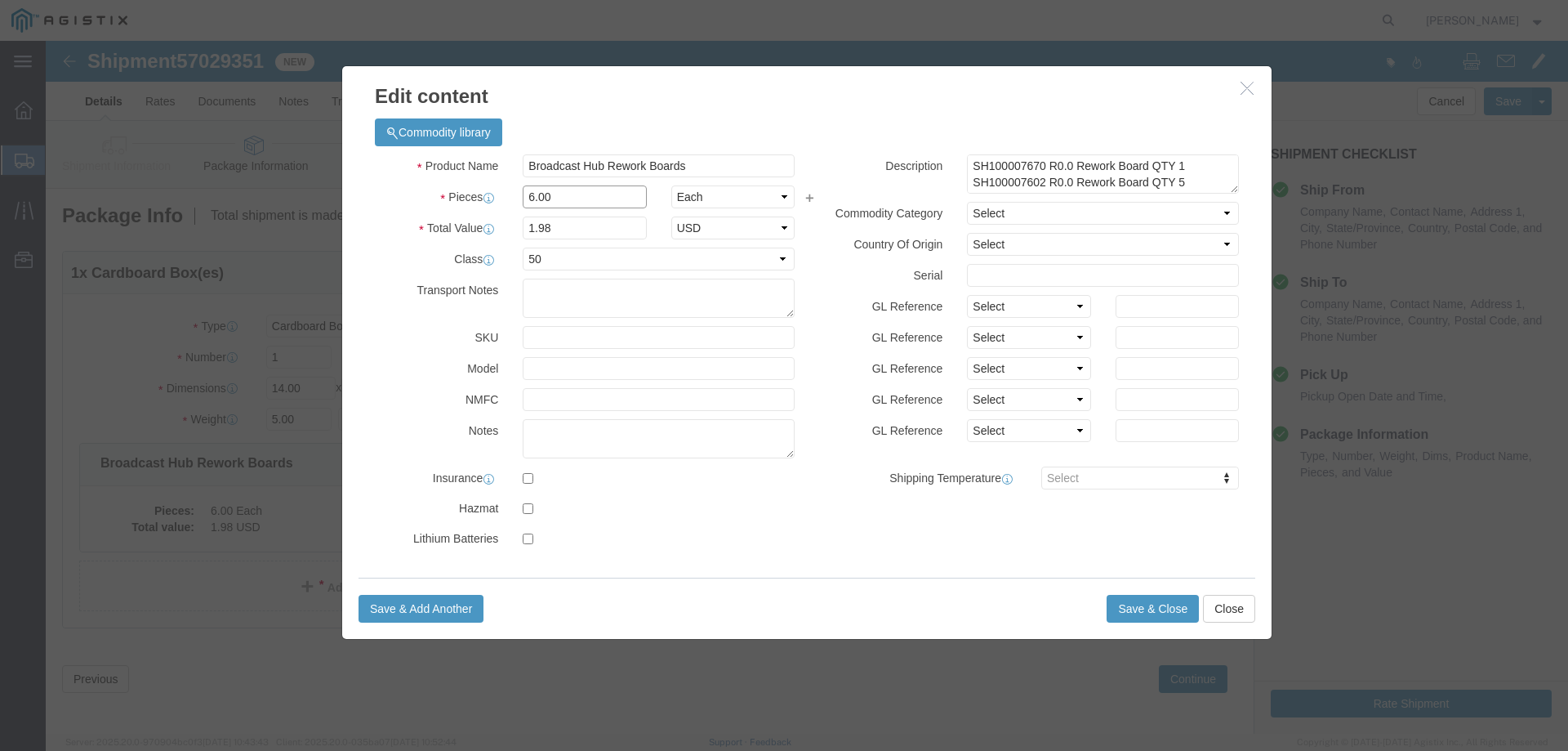
click input "6.00"
type input "12"
type input "3.96"
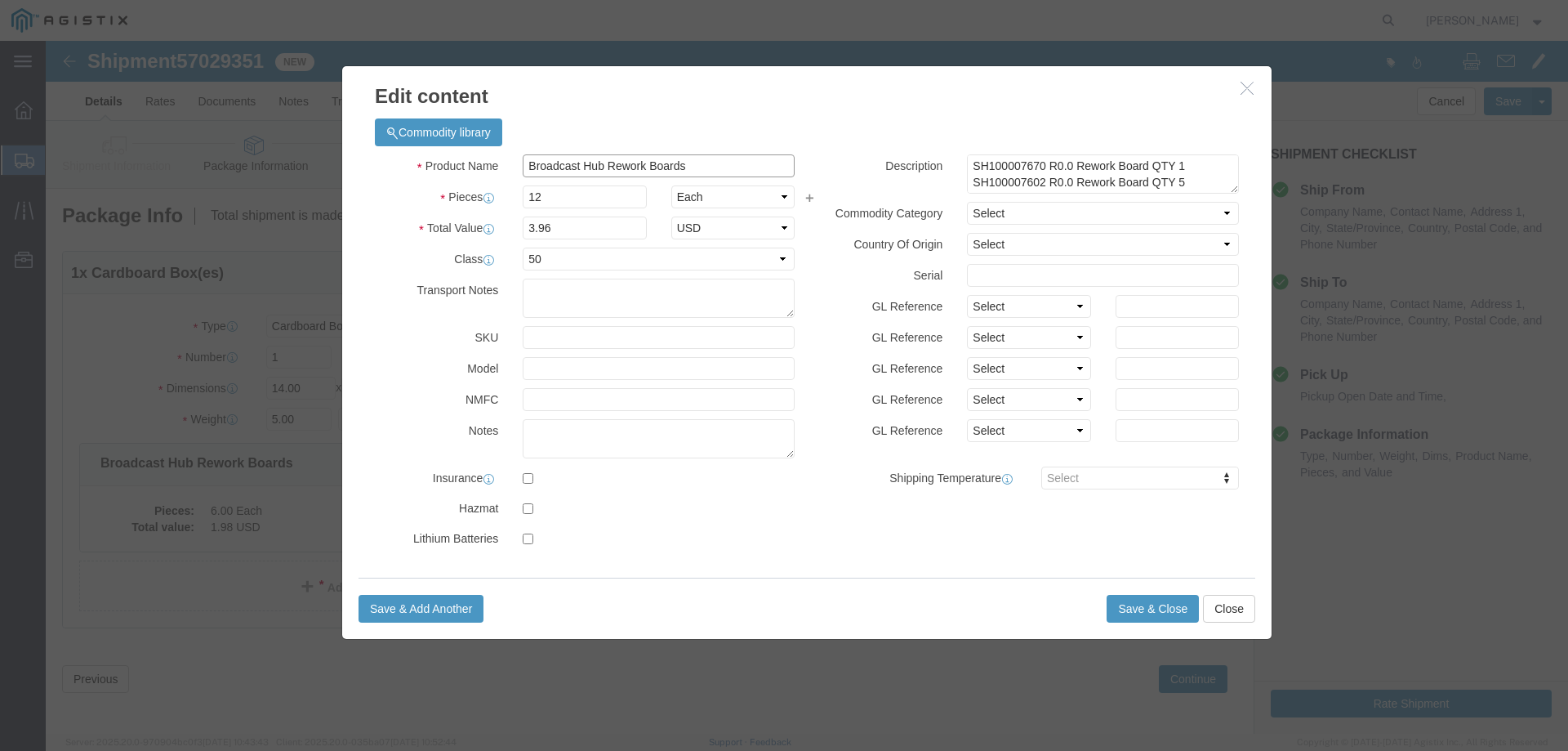
drag, startPoint x: 660, startPoint y: 125, endPoint x: 389, endPoint y: 138, distance: 271.3
click div "Product Name Broadcast Hub Rework Boards Pieces 12 Select Bag Barrels 100Board …"
type input "Data Hub CRPS Power Board"
click textarea "SH100007670 R0.0 Rework Board QTY 1 SH100007602 R0.0 Rework Board QTY 5 SH10000…"
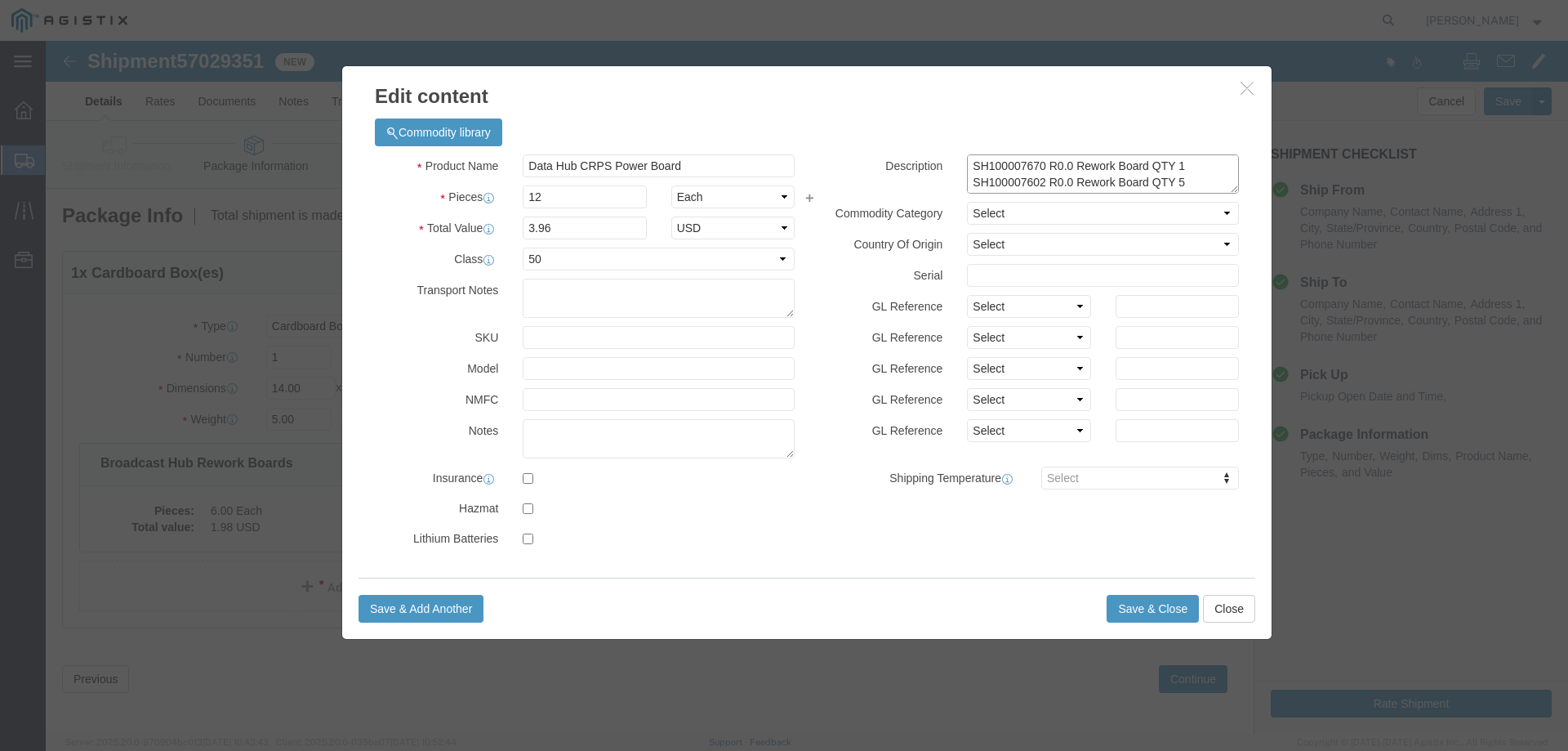
click textarea "SH100007670 R0.0 Rework Board QTY 1 SH100007602 R0.0 Rework Board QTY 5 SH10000…"
drag, startPoint x: 1143, startPoint y: 147, endPoint x: 869, endPoint y: 99, distance: 278.2
click div "Commodity library Product Name Data Hub CRPS Power Board Pieces 12 Select Bag B…"
type textarea "SH100007401 R0.0 Rework Board QTY 1"
click textarea "SH100007670 R0.0 Rework Board QTY 1 SH100007602 R0.0 Rework Board QTY 5 SH10000…"
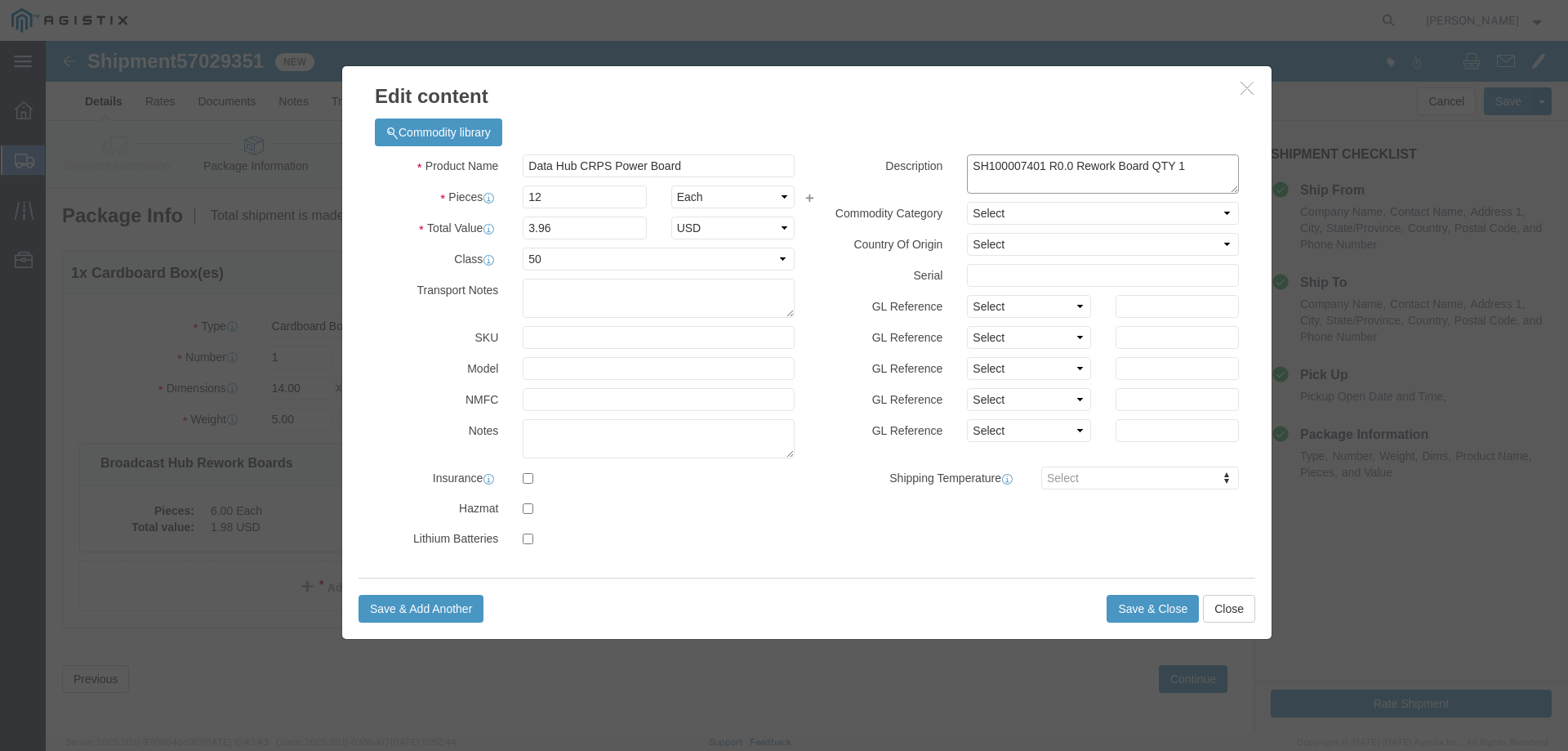
click textarea "SH100007670 R0.0 Rework Board QTY 1 SH100007602 R0.0 Rework Board QTY 5 SH10000…"
type textarea "SH100007652 R0.0 QTY 12"
click input "text"
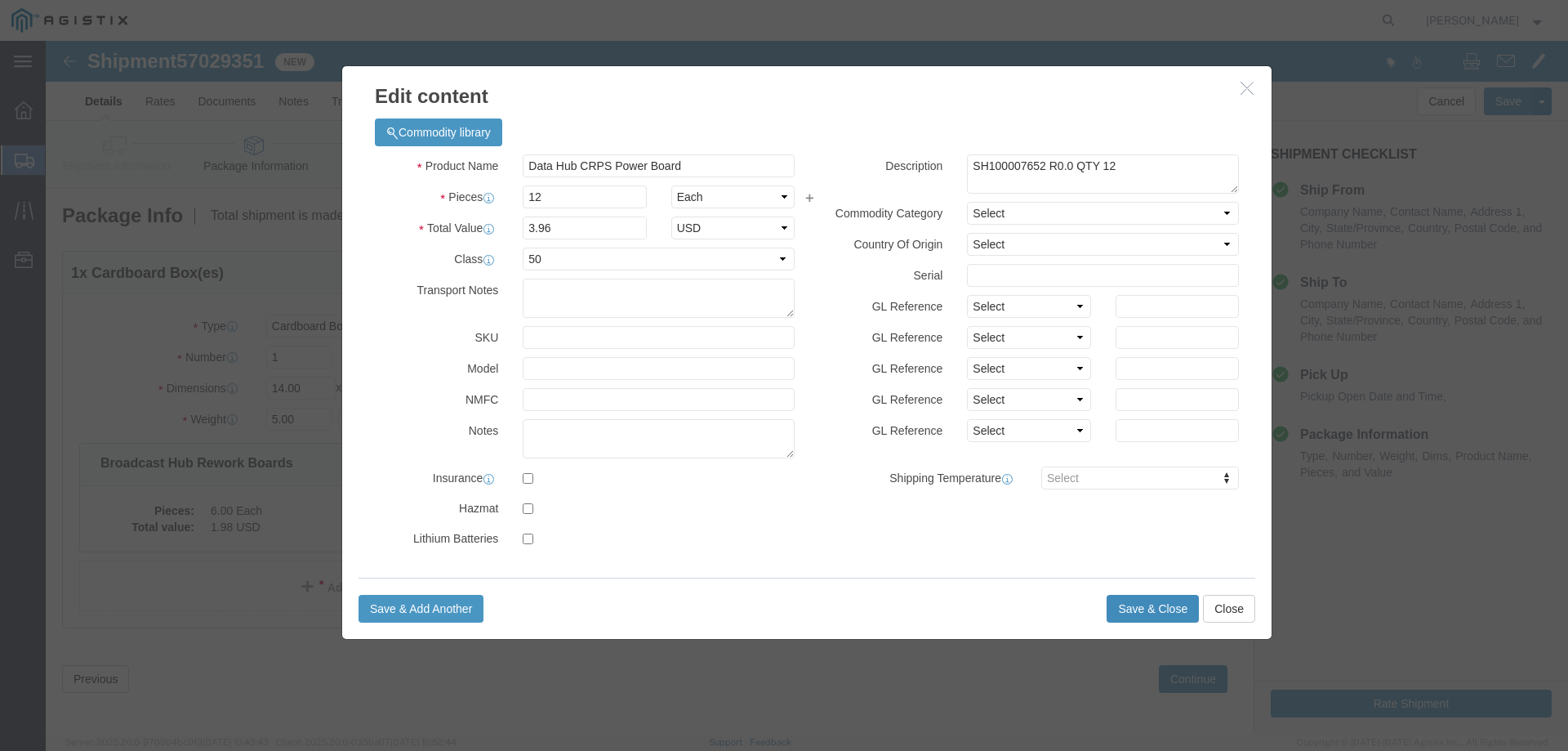
click button "Save & Close"
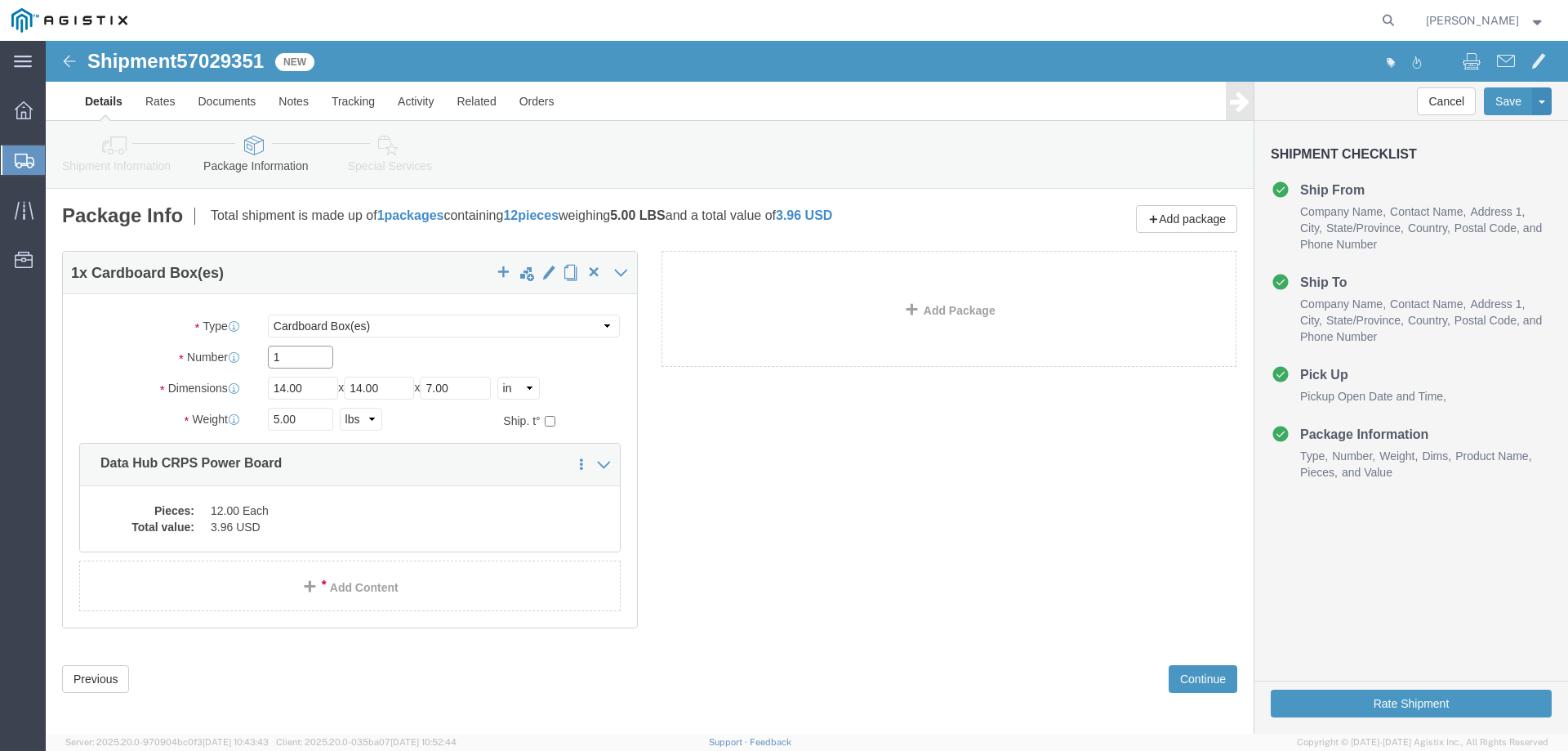
click input "1"
click div "1 x Cardboard Box(es) Package Type Select Bale(s) Basket(s) Bolt(s) Bottle(s) B…"
click input "14.00"
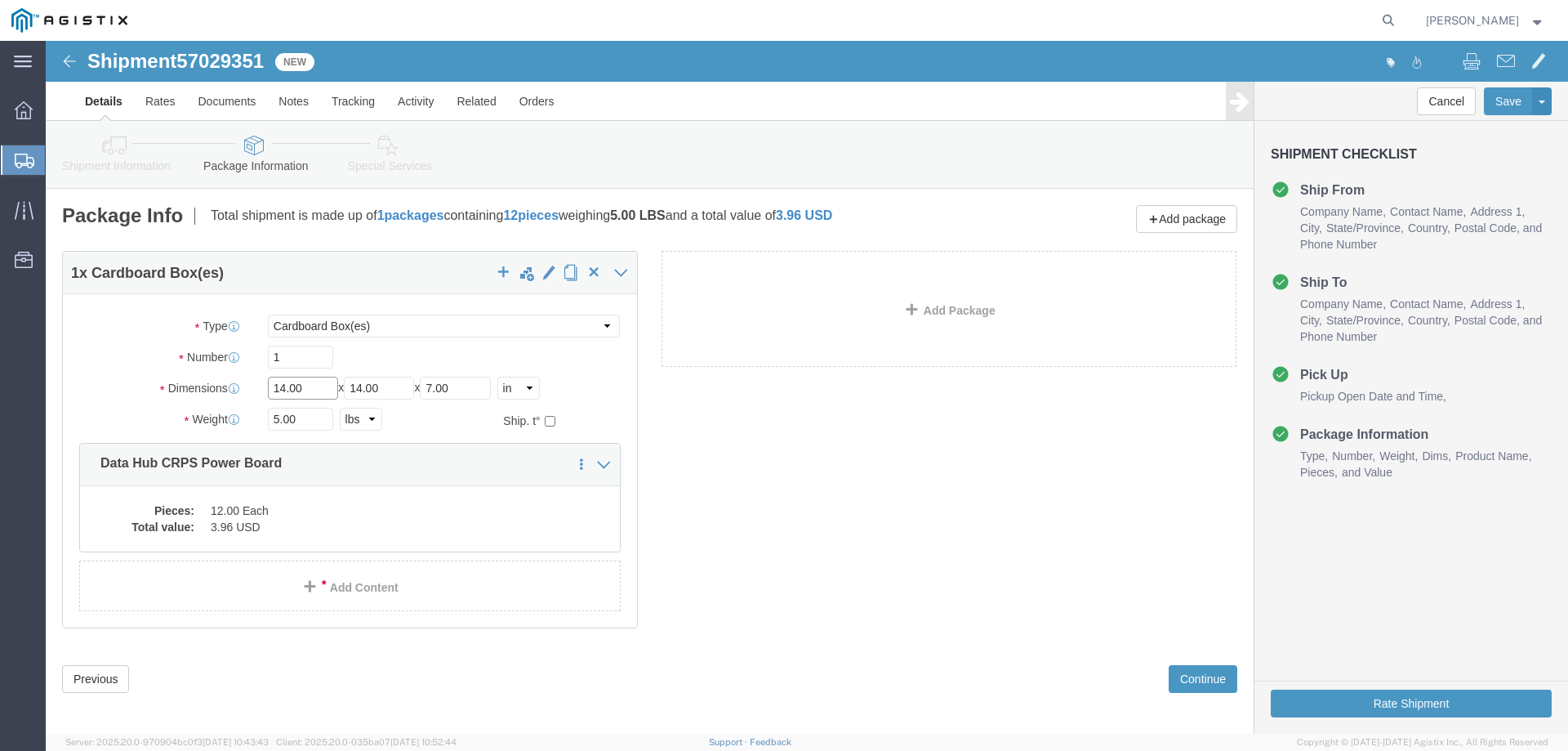
click input "14.00"
click input "14.001"
type input "18"
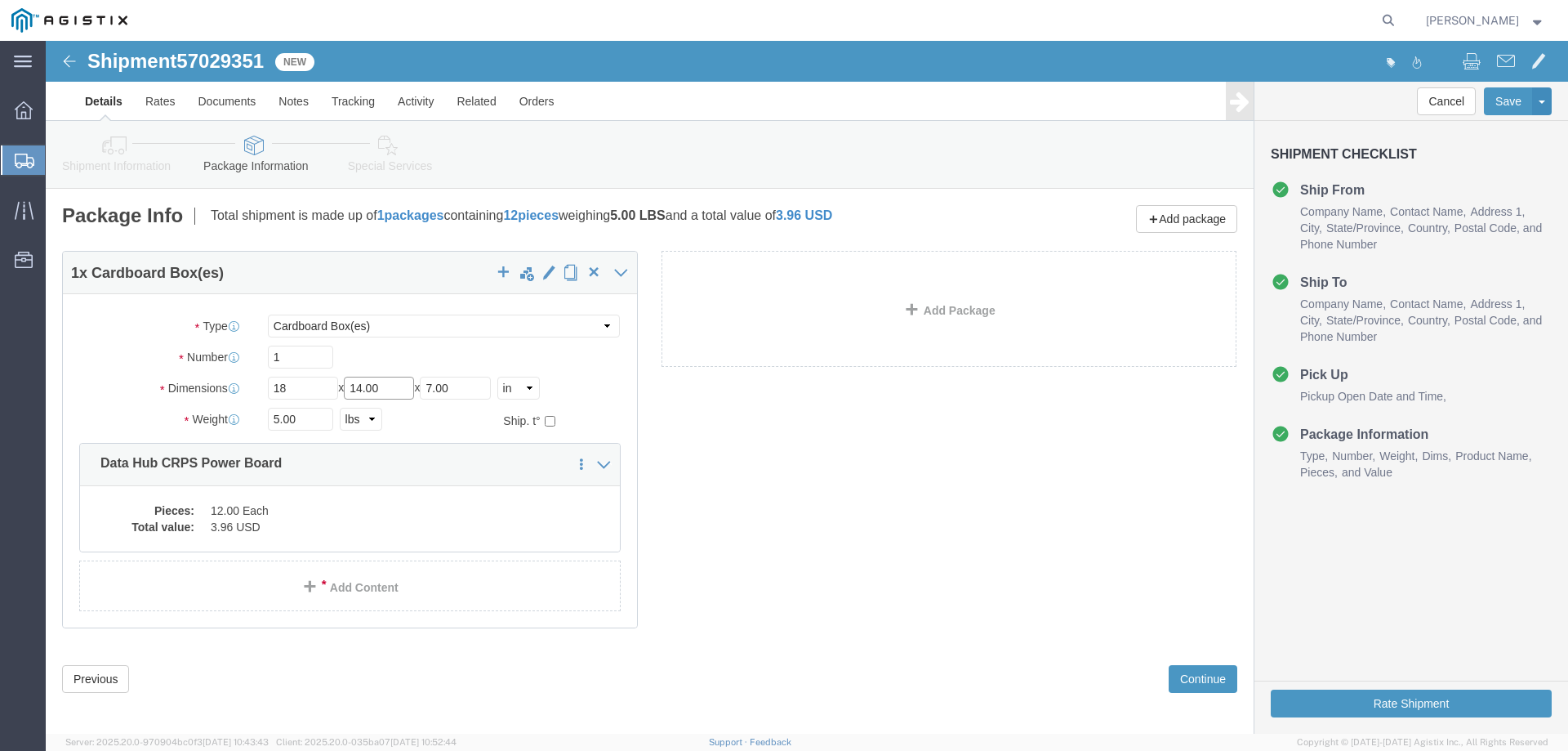
click input "14.00"
type input "18"
click input "7.00"
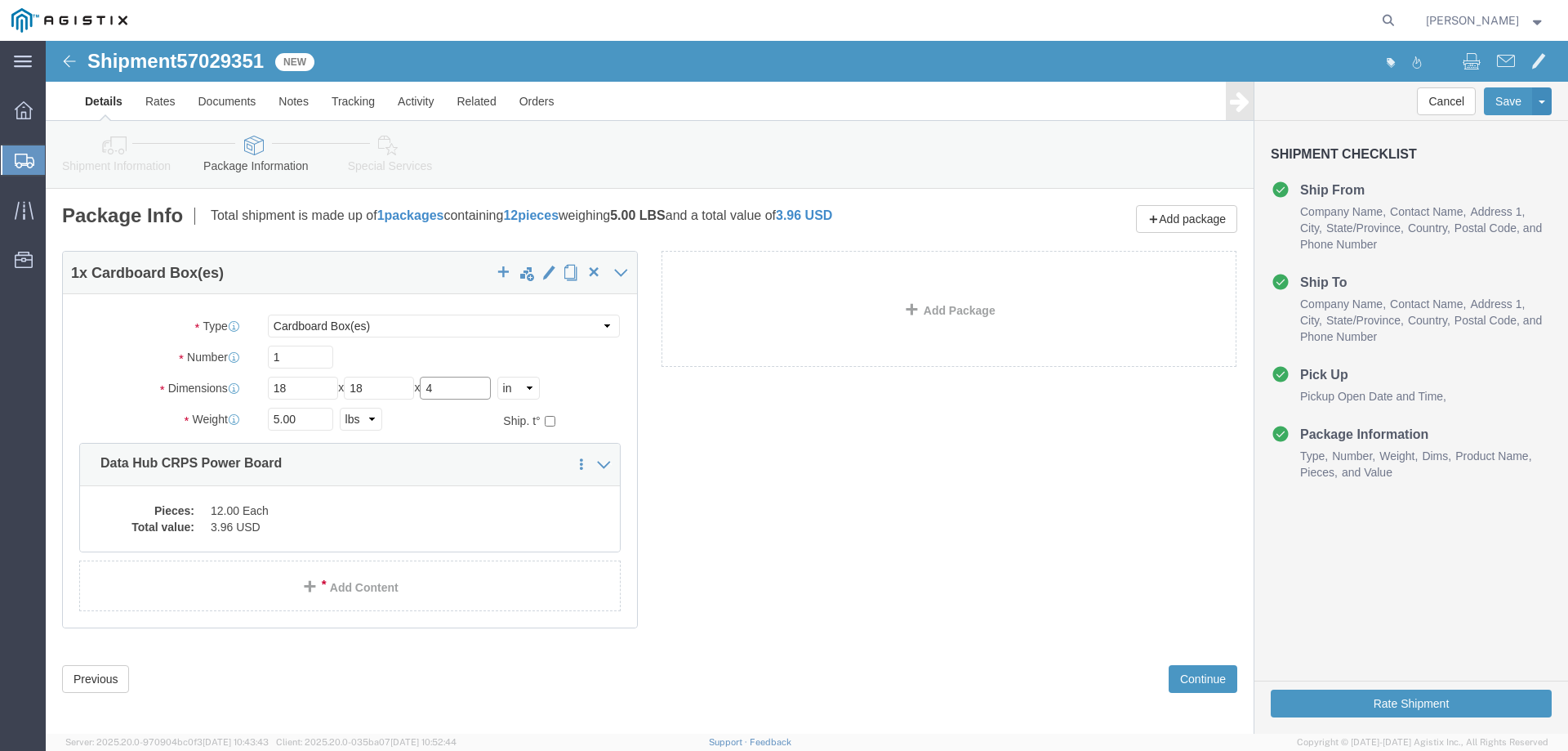
type input "4"
click div "Previous Continue"
click button "Continue"
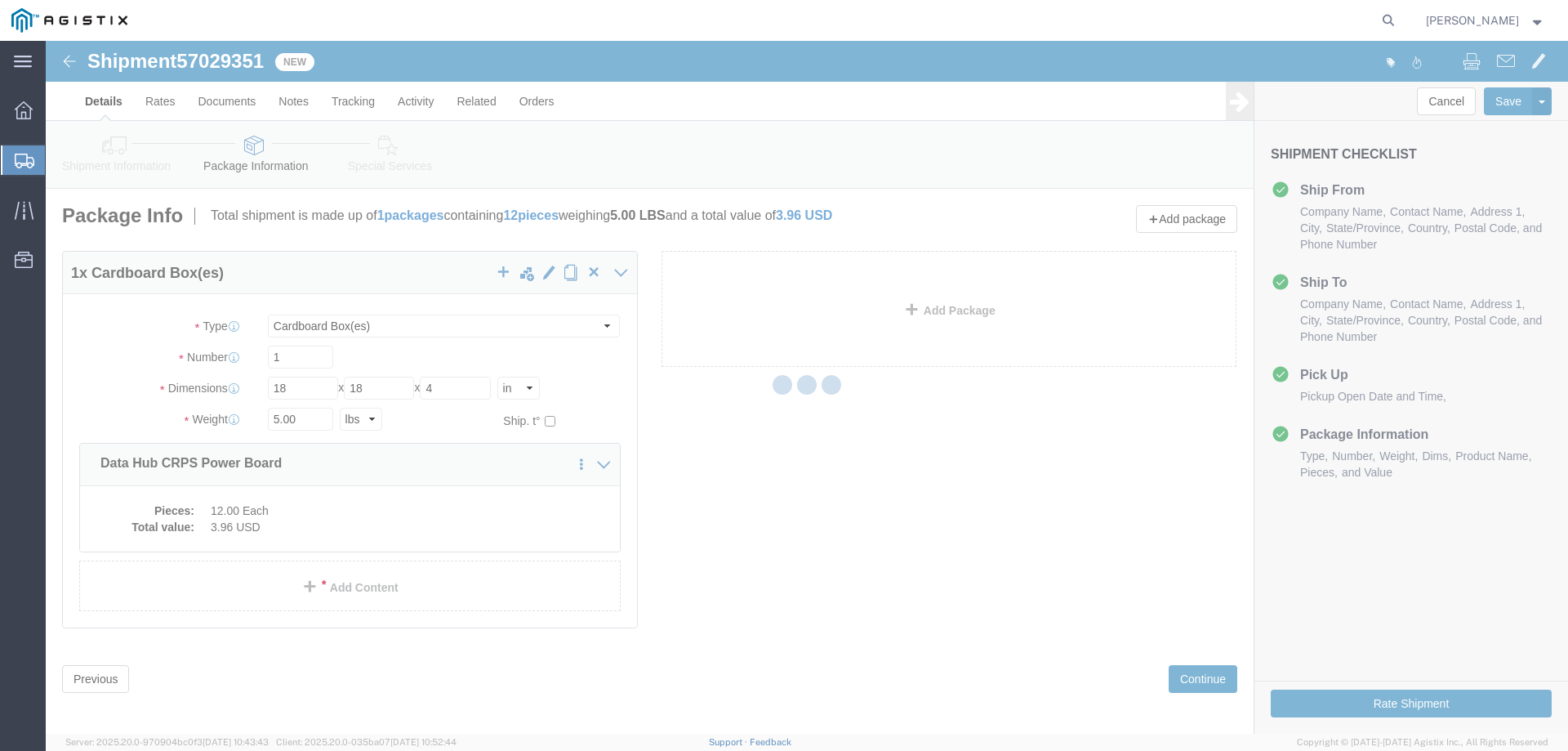
select select
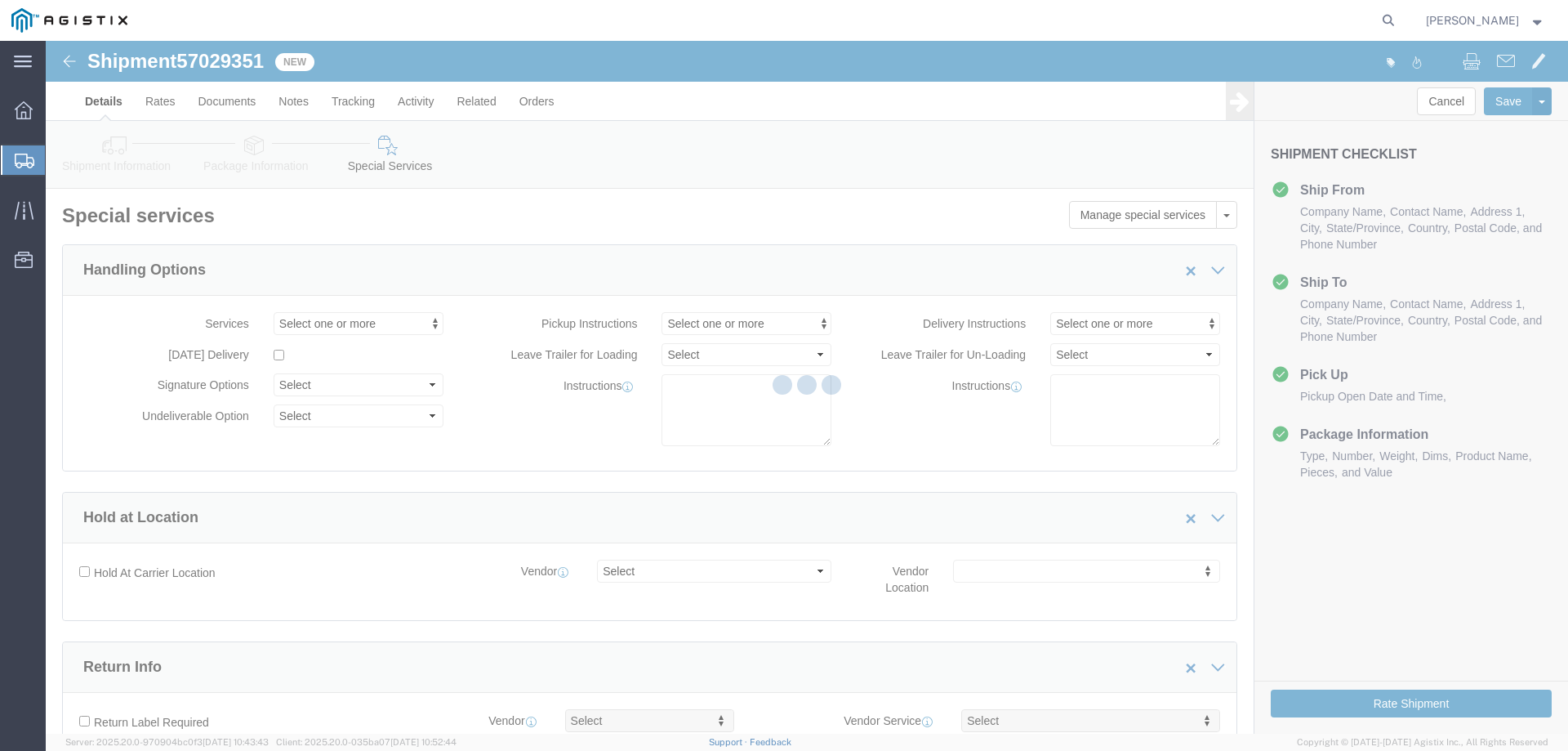
select select "COSTCENTER"
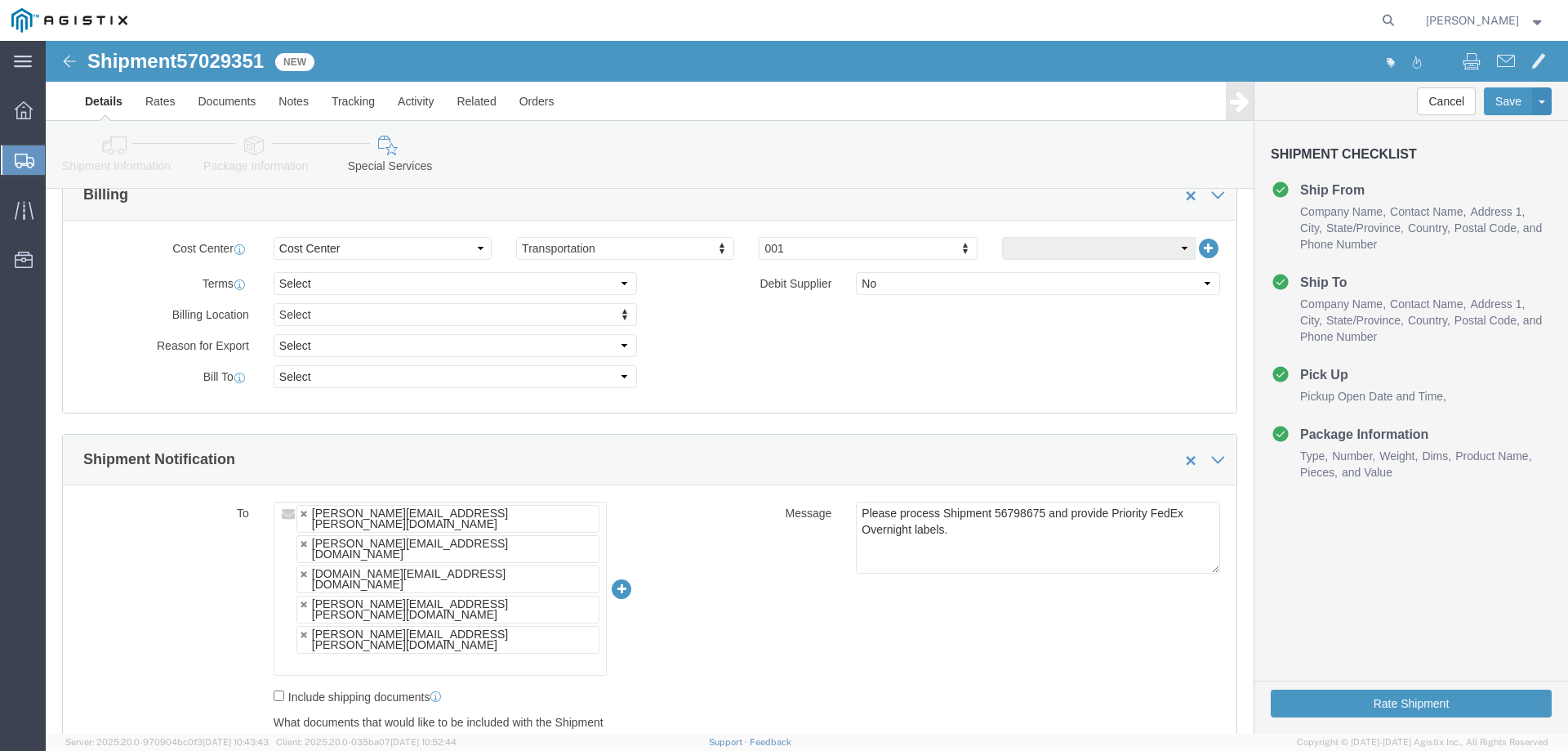
scroll to position [763, 0]
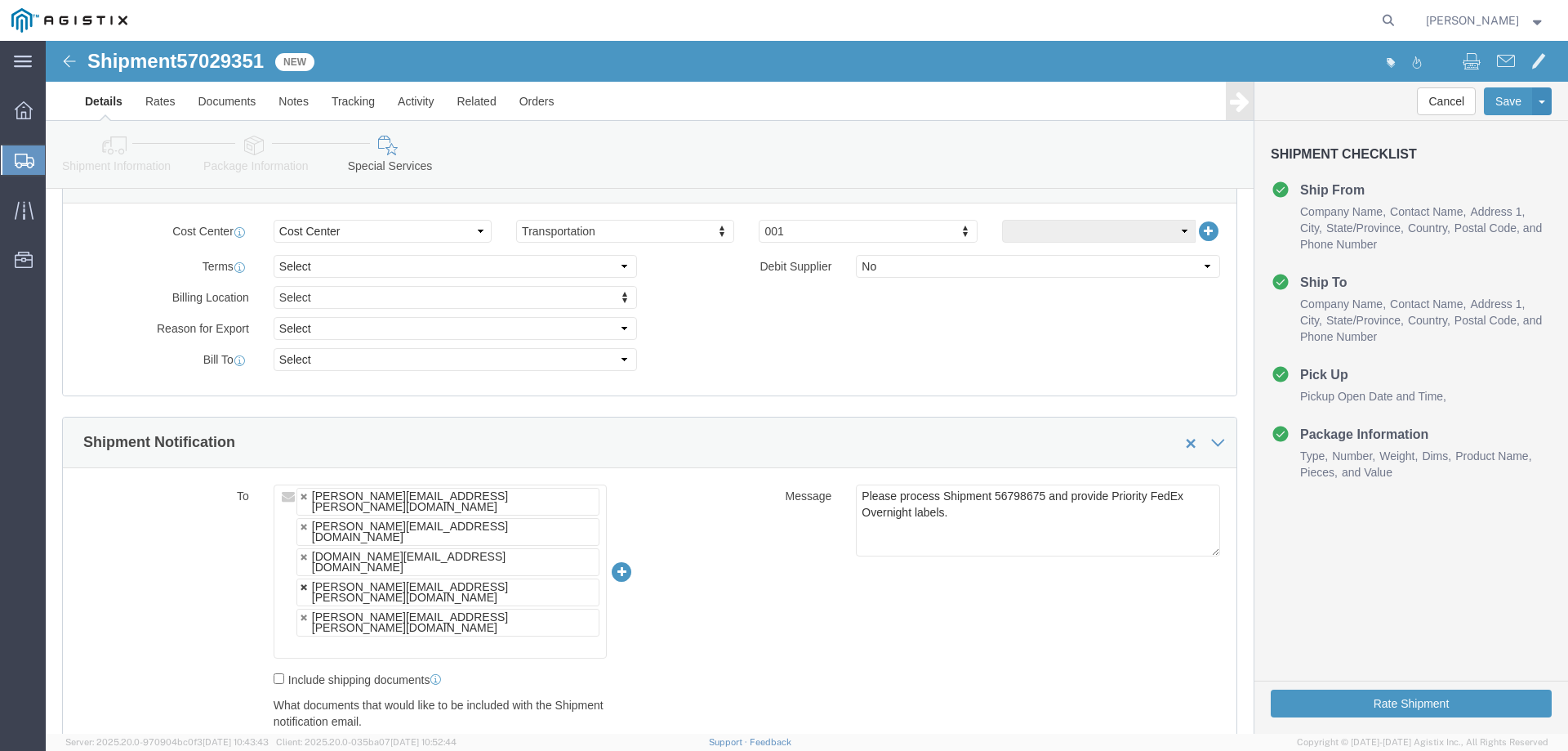
click link
type input "[PERSON_NAME][EMAIL_ADDRESS][PERSON_NAME][DOMAIN_NAME],[DOMAIN_NAME][EMAIL_ADDR…"
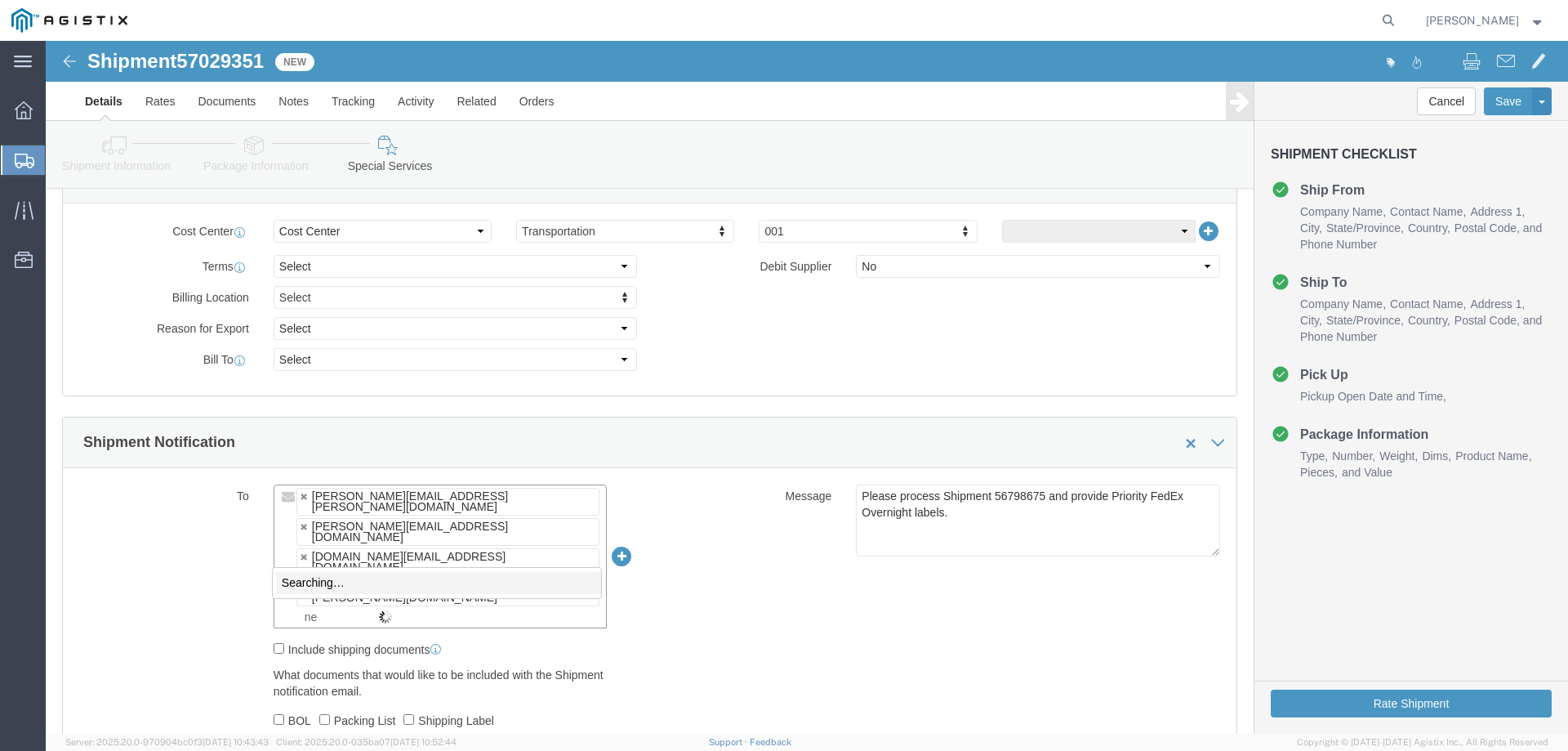
type input "n"
type input "[EMAIL_ADDRESS][DOMAIN_NAME]"
type input "[PERSON_NAME][EMAIL_ADDRESS][PERSON_NAME][DOMAIN_NAME],[DOMAIN_NAME][EMAIL_ADDR…"
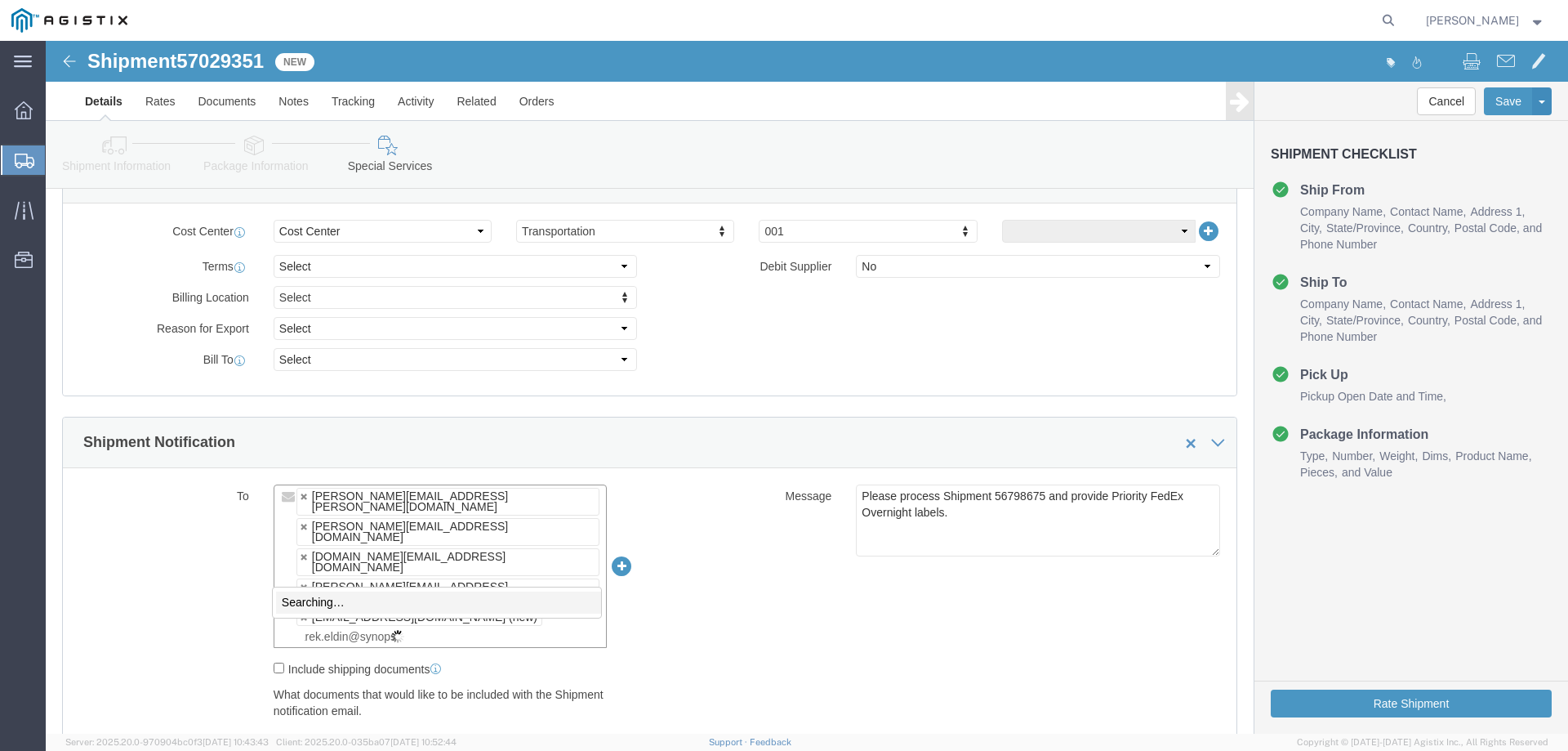
scroll to position [0, 0]
type input "[EMAIL_ADDRESS][DOMAIN_NAME]"
type input "[PERSON_NAME][EMAIL_ADDRESS][PERSON_NAME][DOMAIN_NAME],[DOMAIN_NAME][EMAIL_ADDR…"
click span "57029351"
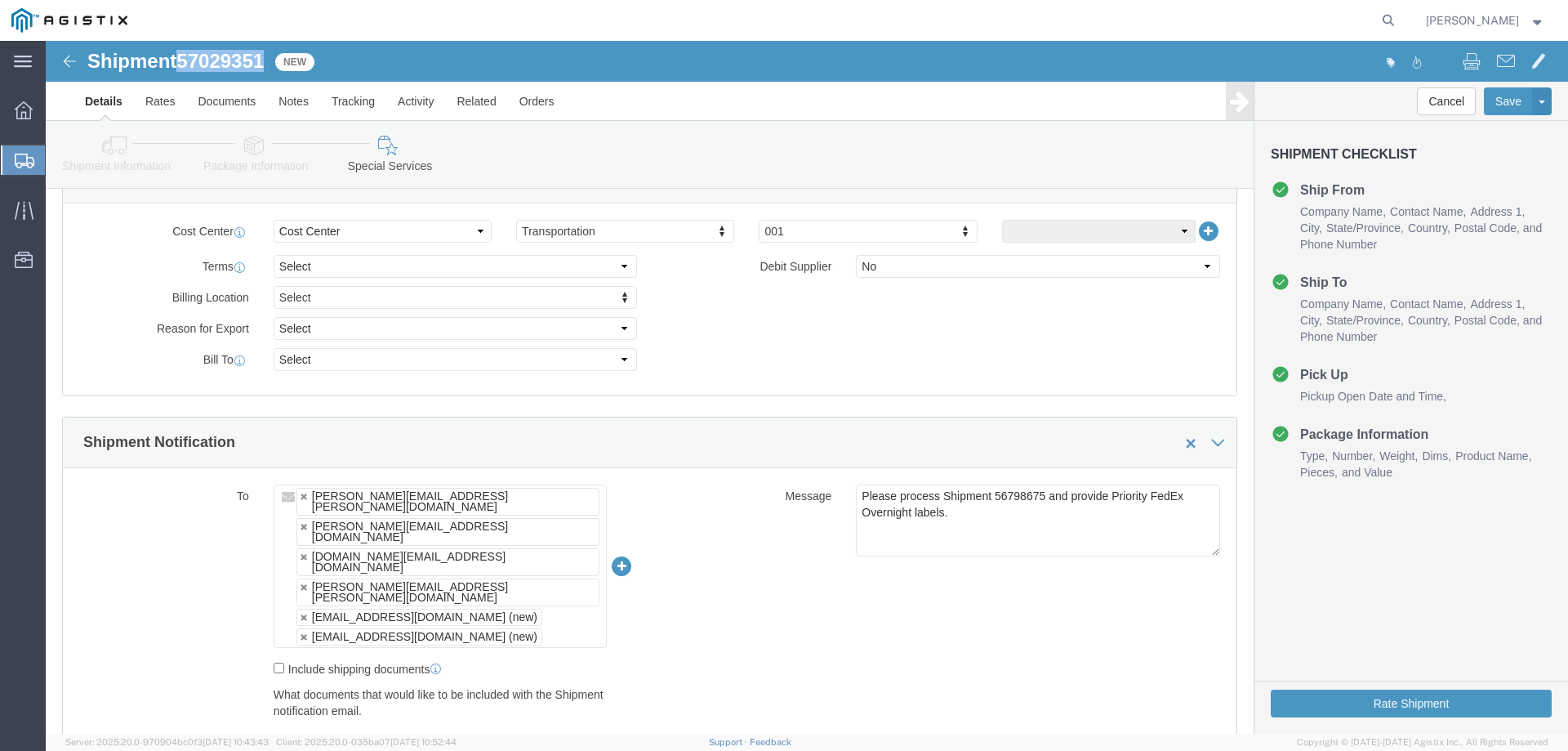
copy span "57029351"
click textarea "Please process Shipment 56798675 and provide Priority FedEx Overnight labels."
paste textarea "7029351"
click div "To [PERSON_NAME][EMAIL_ADDRESS][PERSON_NAME][DOMAIN_NAME] [PERSON_NAME][EMAIL_A…"
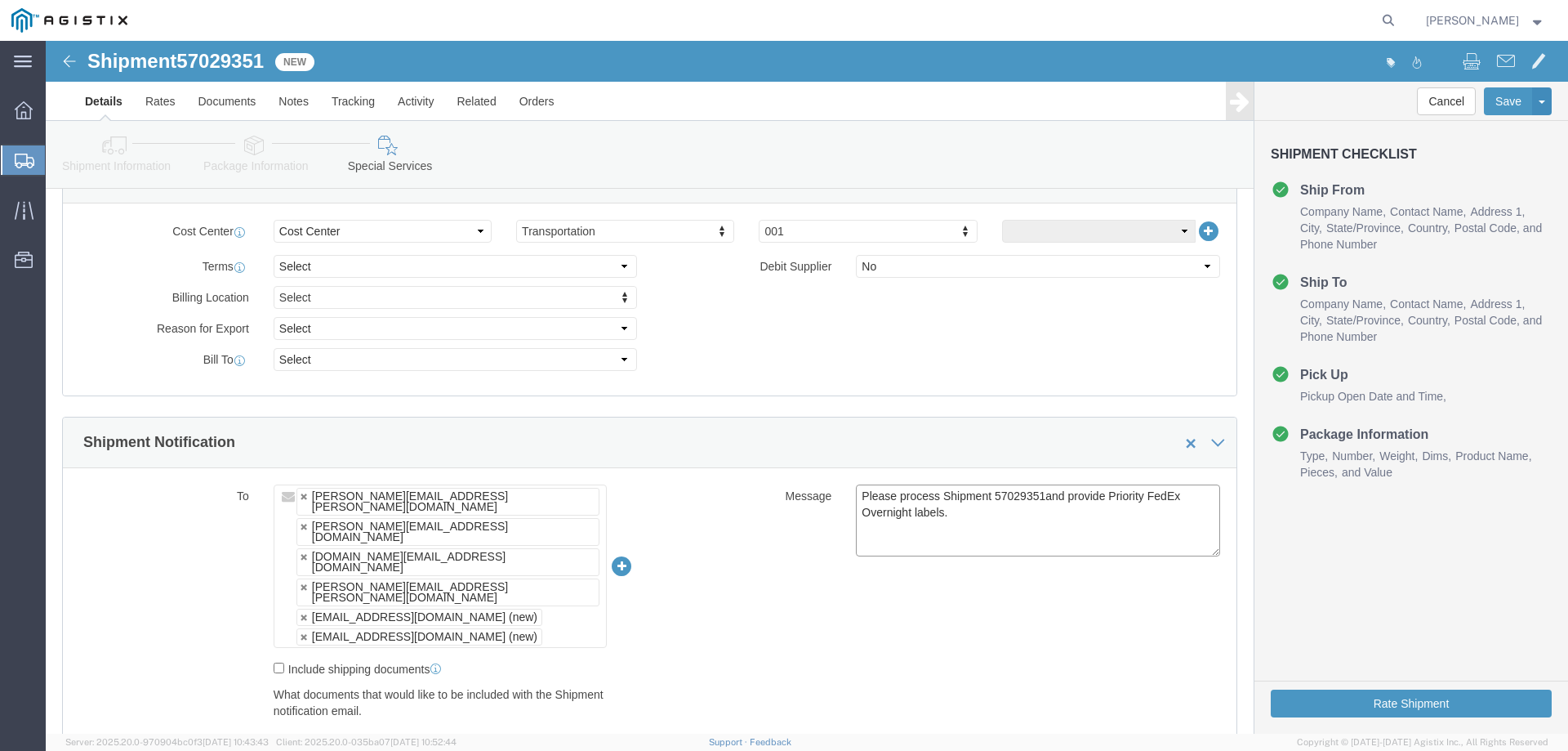
click textarea "Please process Shipment 56798675 and provide Priority FedEx Overnight labels."
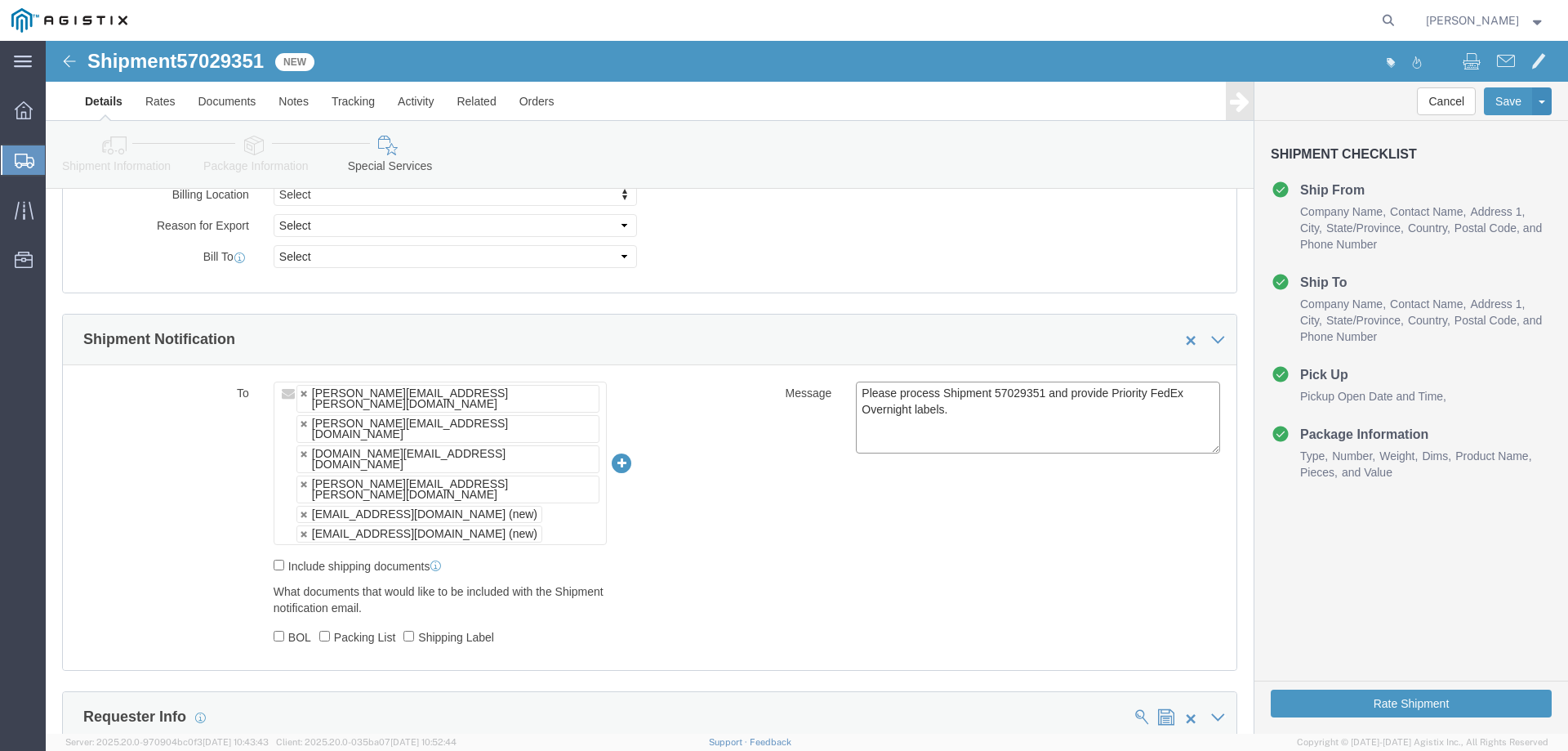
scroll to position [872, 0]
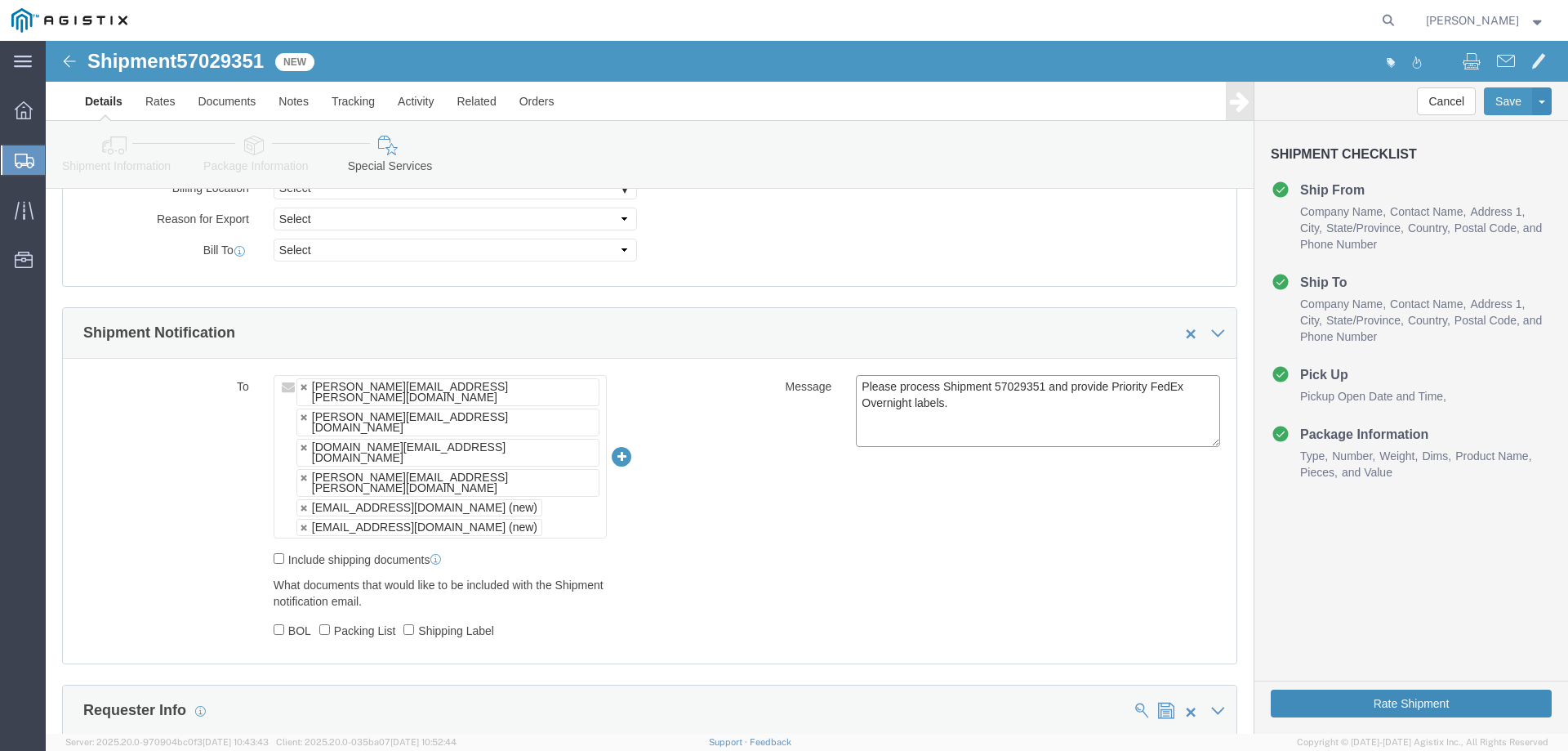
type textarea "Please process Shipment 57029351 and provide Priority FedEx Overnight labels."
click button "Rate Shipment"
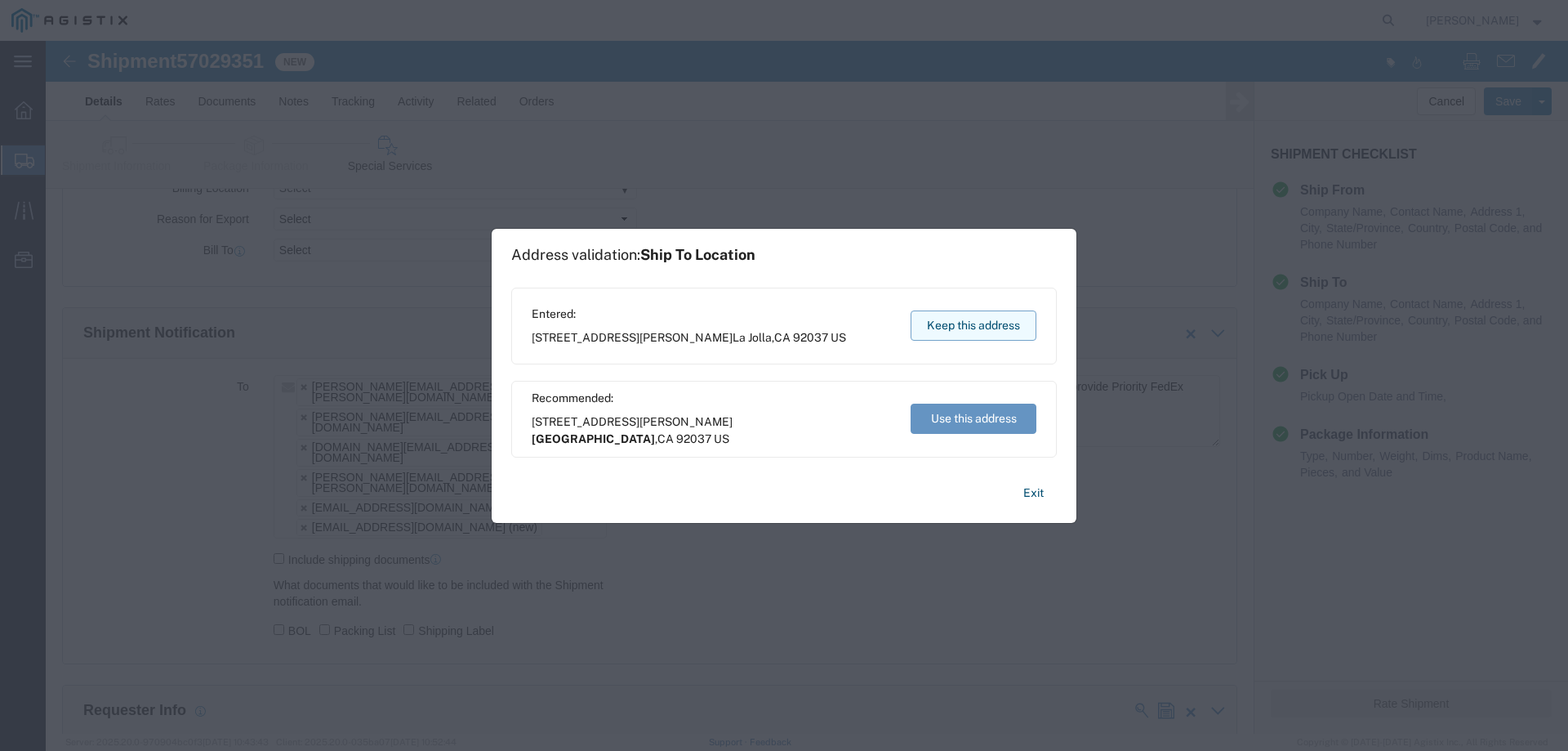
click at [954, 329] on button "Keep this address" at bounding box center [973, 326] width 126 height 30
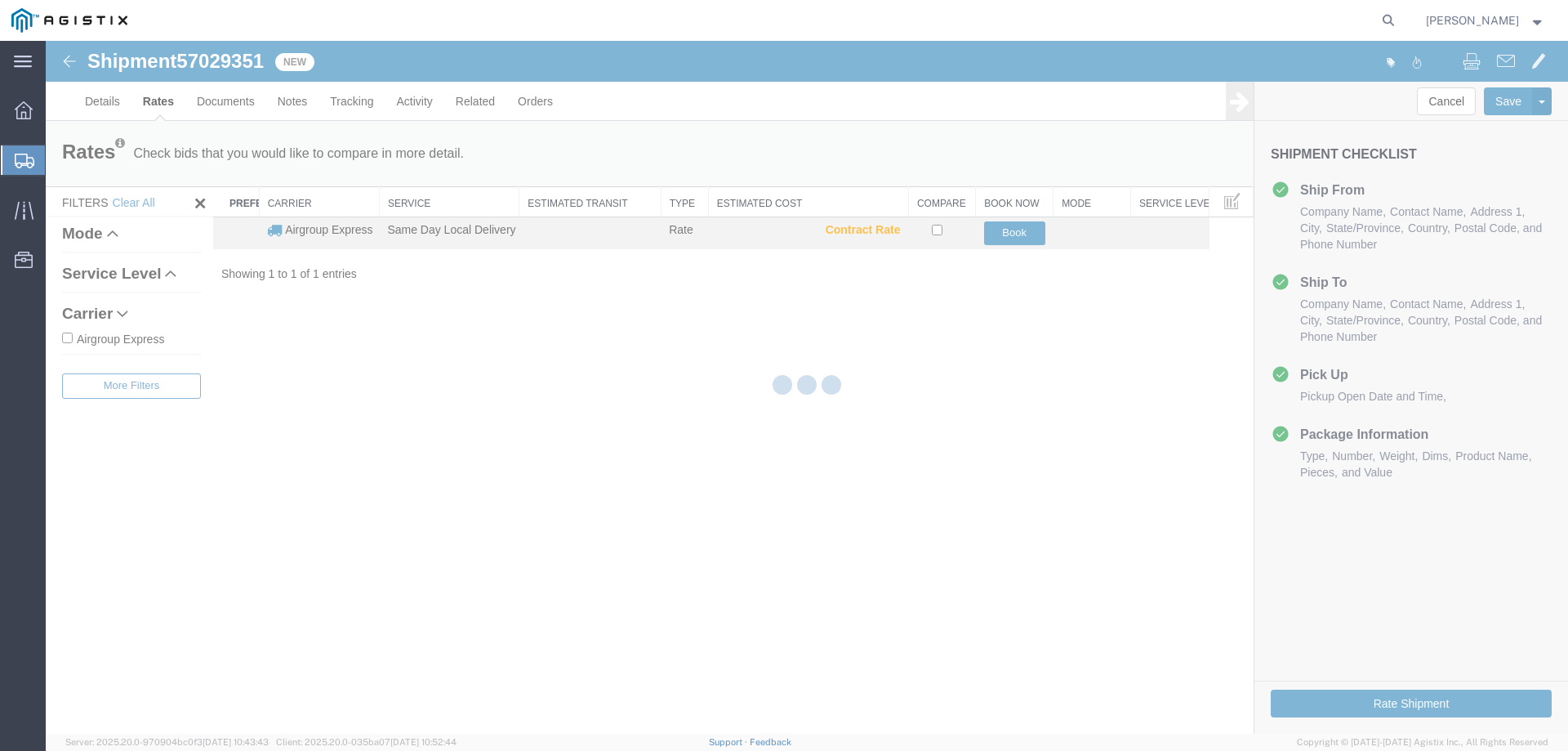
scroll to position [0, 0]
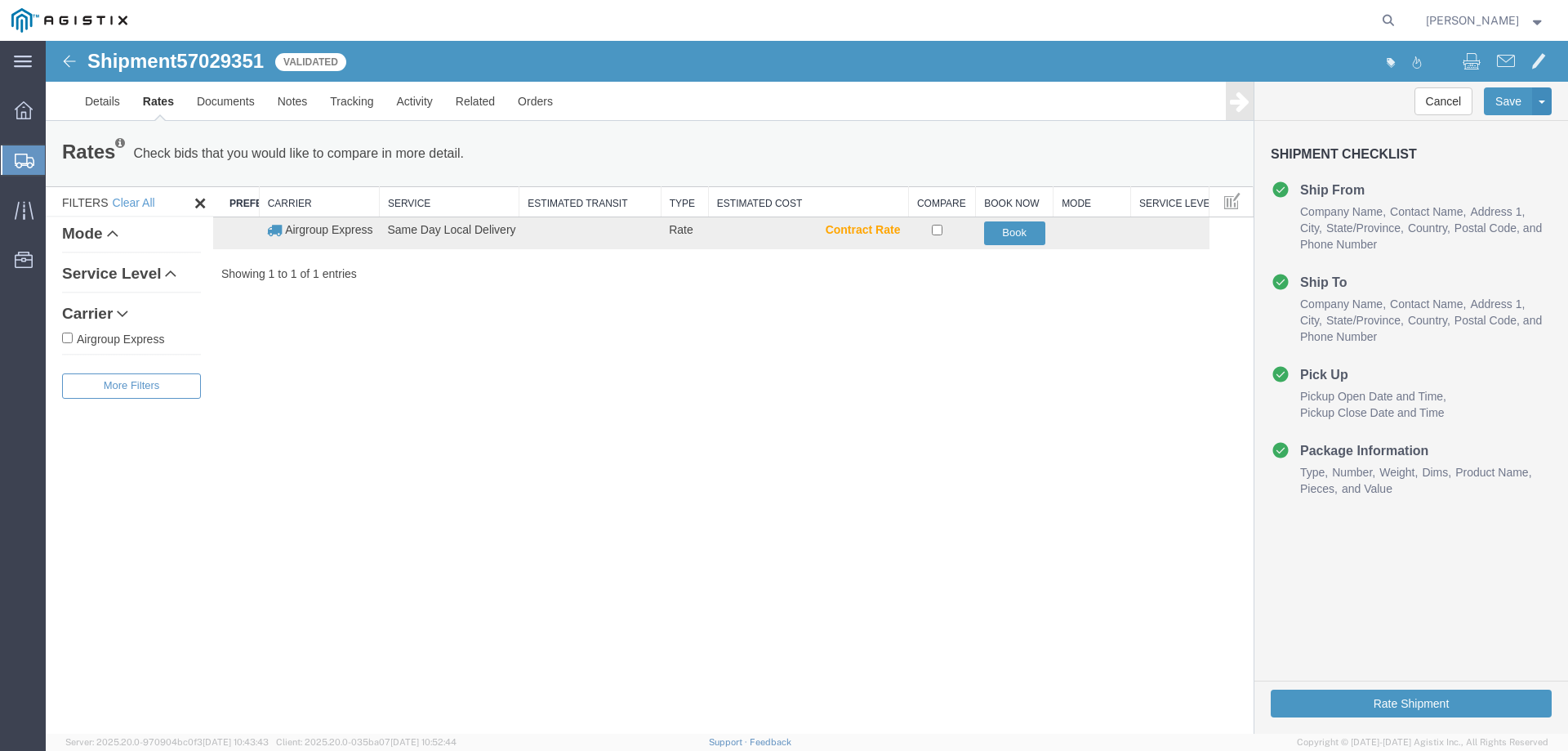
click at [211, 61] on span "57029351" at bounding box center [220, 61] width 87 height 22
copy span "57029351"
drag, startPoint x: 929, startPoint y: 528, endPoint x: 936, endPoint y: 513, distance: 16.6
click at [929, 529] on div "Shipment 57029351 1 of 1 Validated Details Rates Documents Notes Tracking Activ…" at bounding box center [807, 388] width 1522 height 693
